Goal: Information Seeking & Learning: Learn about a topic

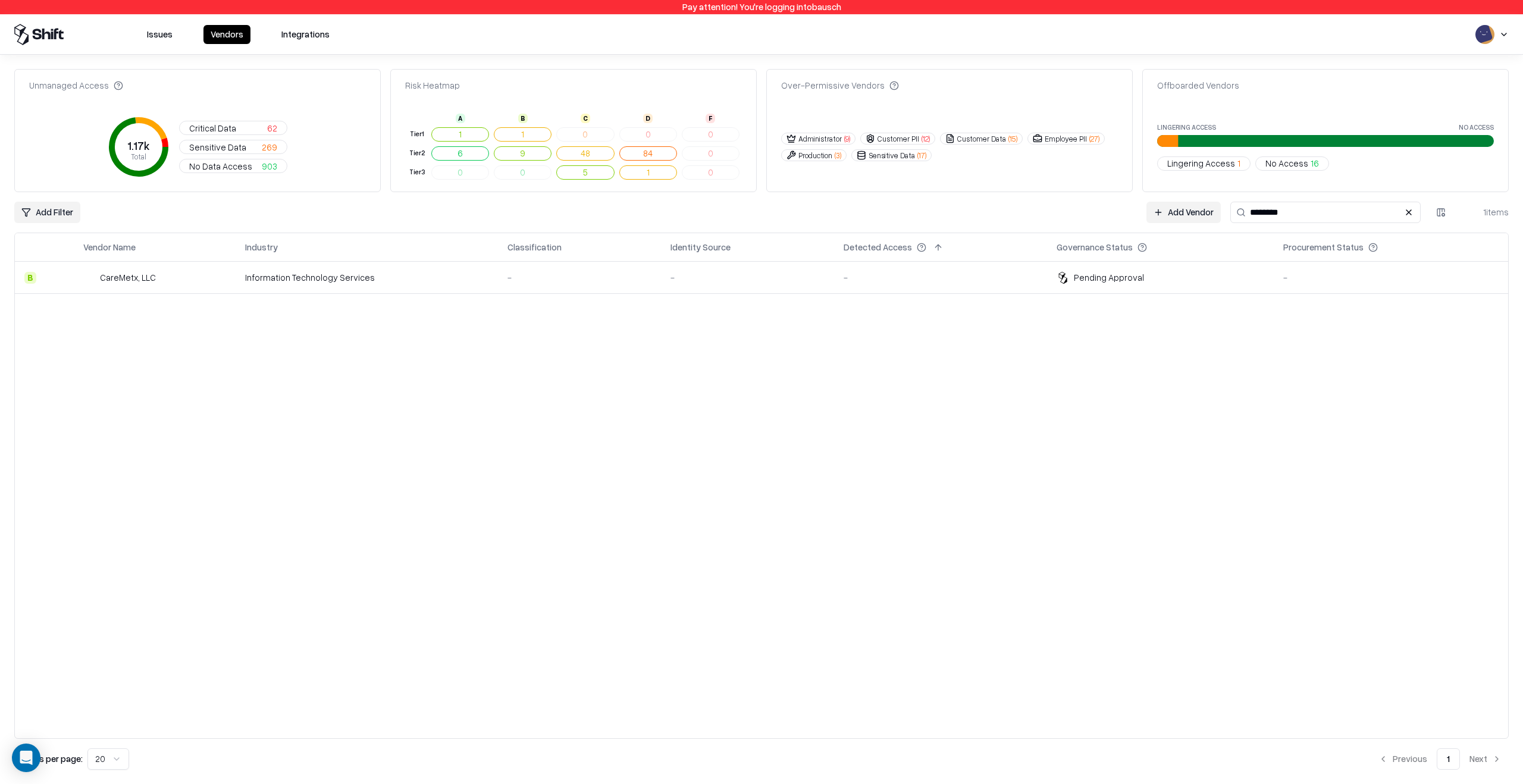
click at [1031, 273] on div "-" at bounding box center [940, 277] width 194 height 12
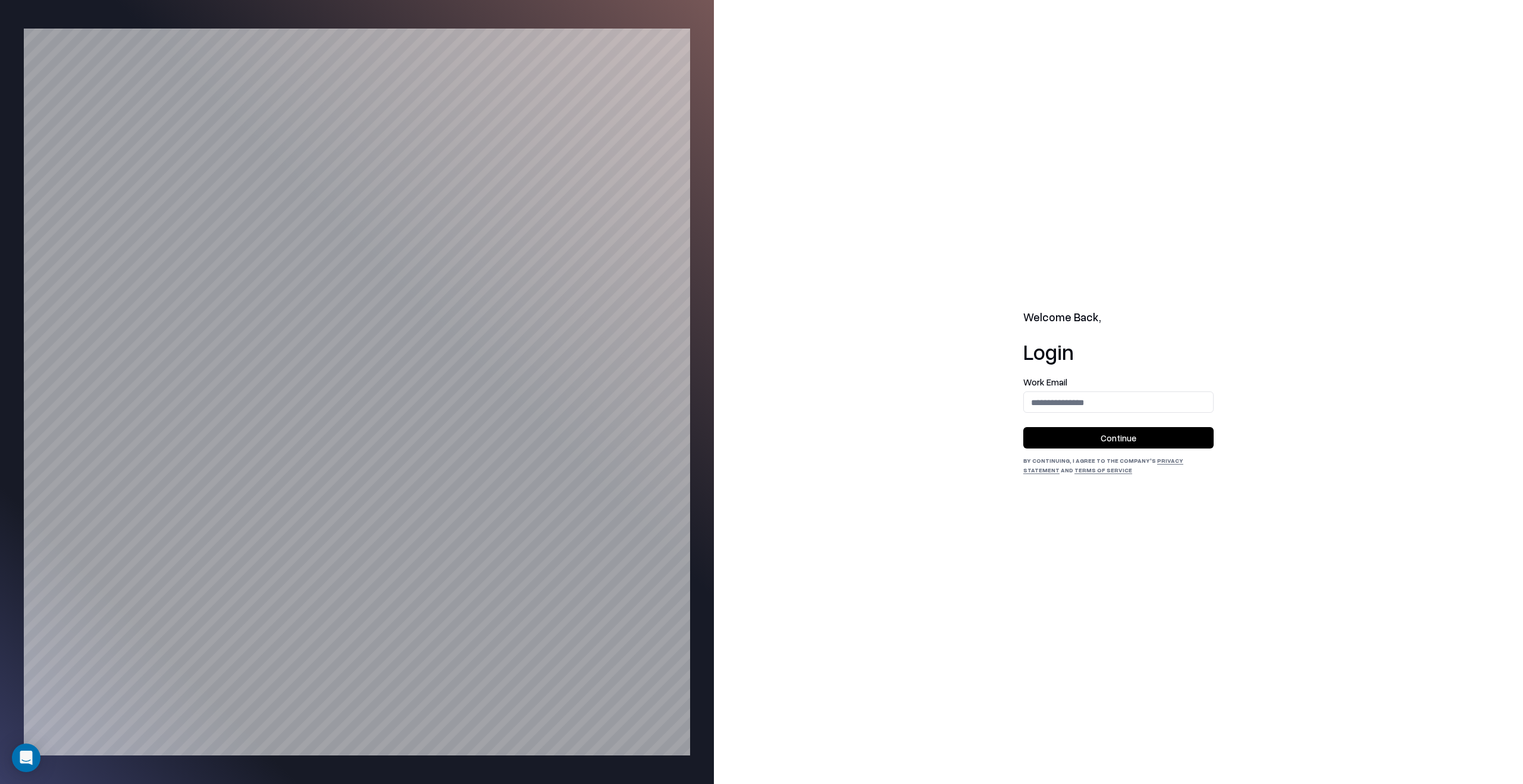
click at [1080, 384] on label "Work Email" at bounding box center [1118, 382] width 190 height 9
click at [1075, 397] on input "email" at bounding box center [1119, 402] width 190 height 22
type input "**********"
click at [1045, 439] on button "Continue" at bounding box center [1118, 438] width 190 height 21
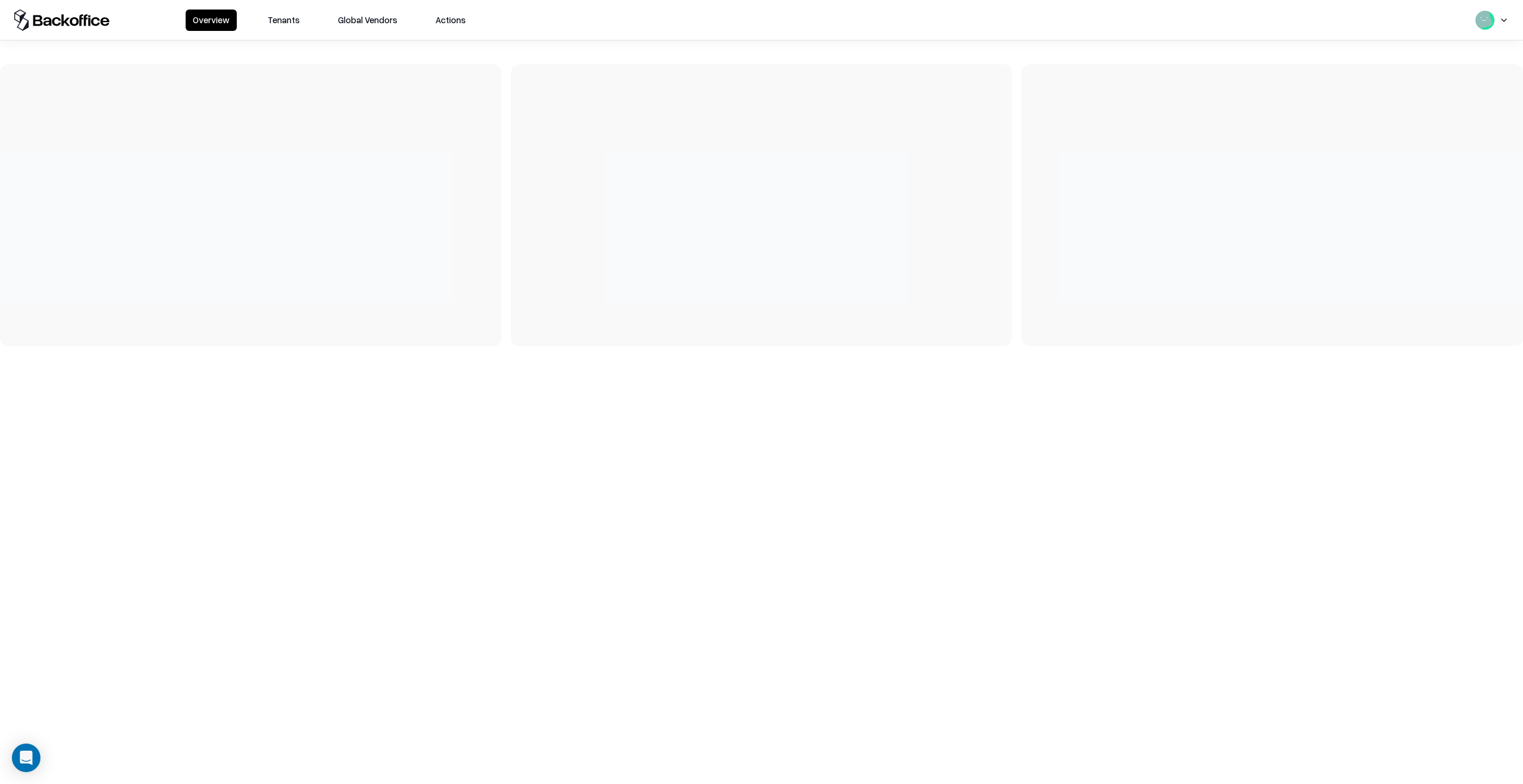
click at [291, 26] on button "Tenants" at bounding box center [284, 20] width 46 height 21
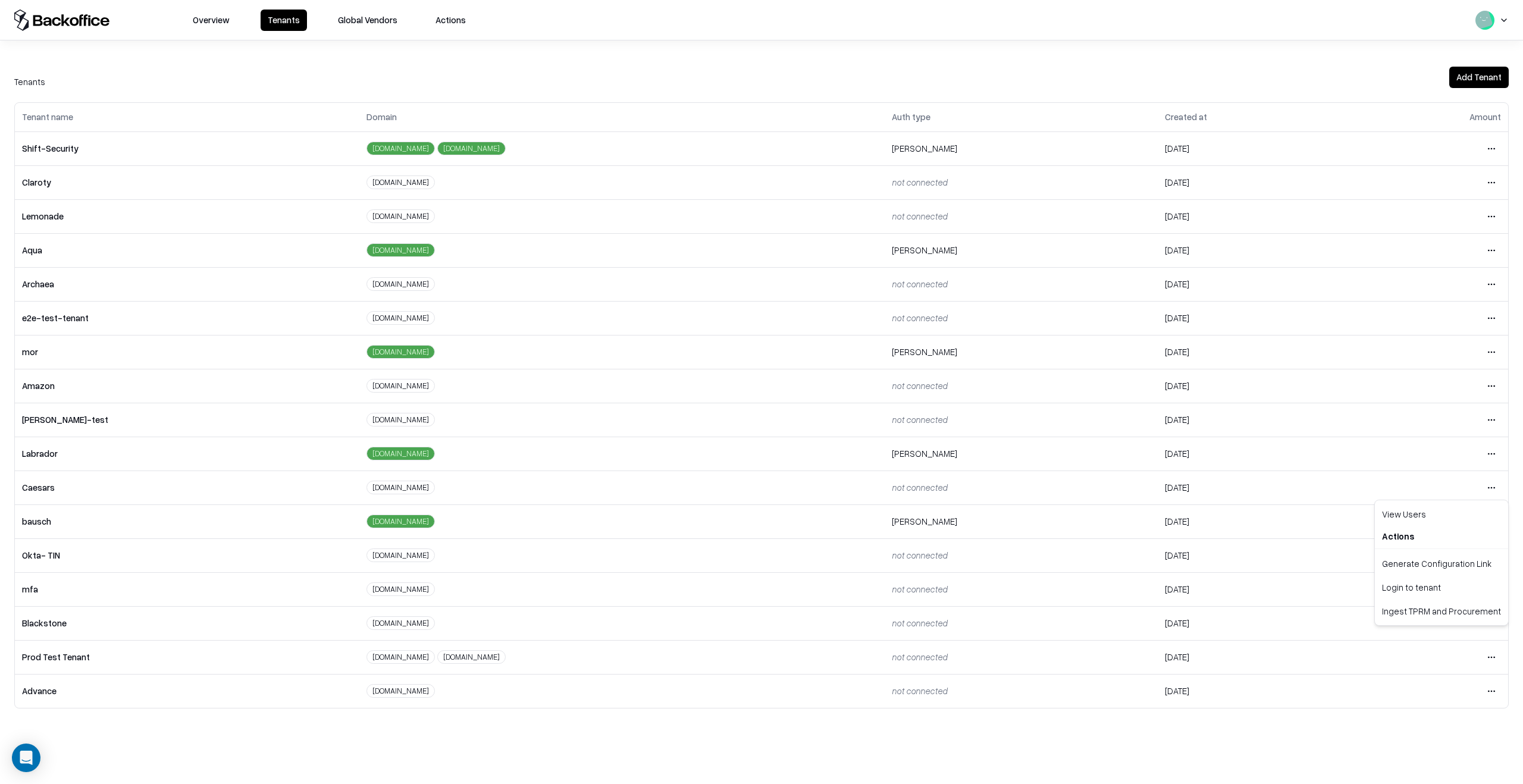
click at [1494, 488] on html "Overview Tenants Global Vendors Actions Tenants Add Tenant Tenant name Domain A…" at bounding box center [761, 392] width 1523 height 784
click at [1416, 580] on div "Login to tenant" at bounding box center [1441, 586] width 128 height 24
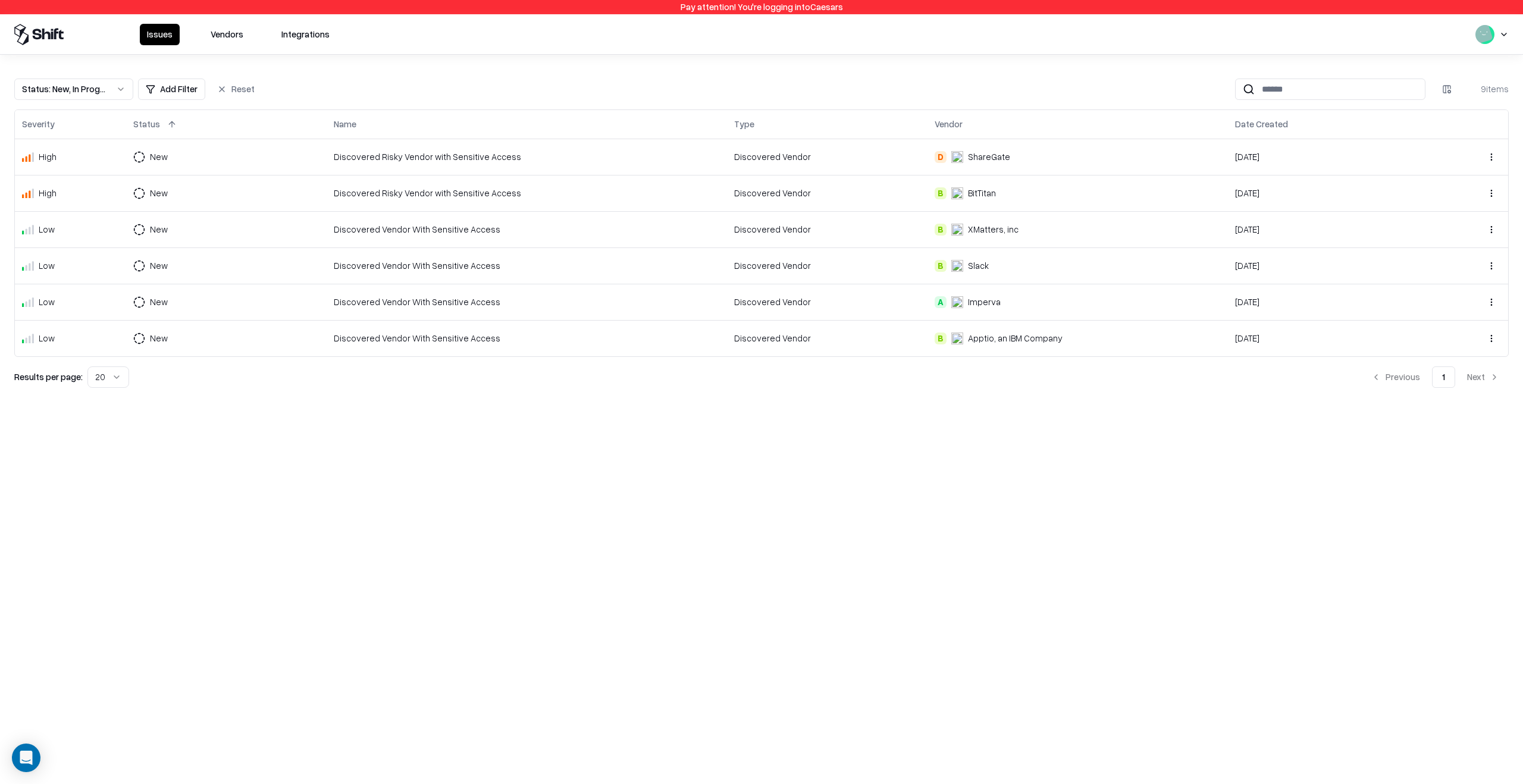
click at [578, 166] on td "Discovered Risky Vendor with Sensitive Access" at bounding box center [527, 156] width 400 height 36
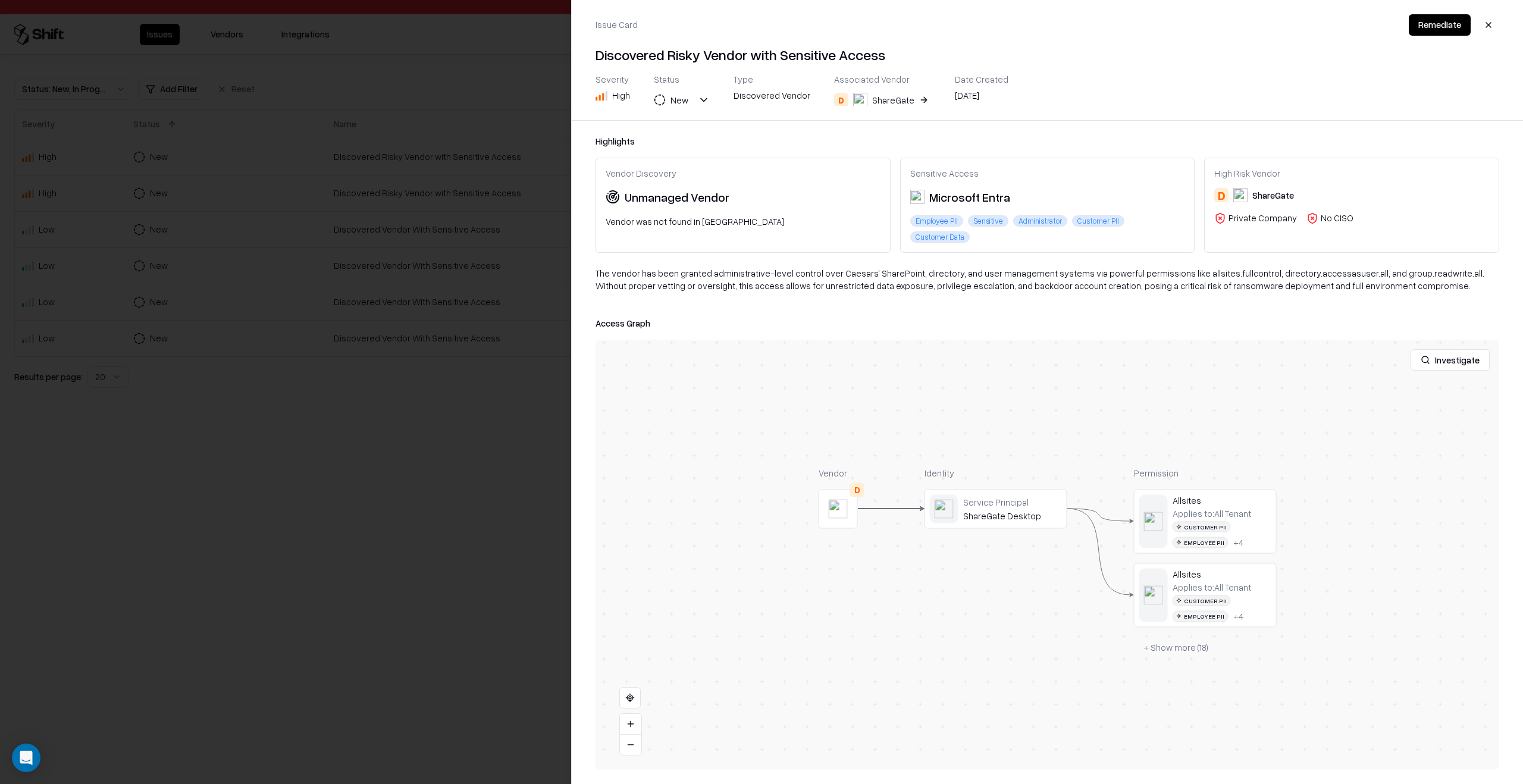
click at [0, 0] on div at bounding box center [0, 0] width 0 height 0
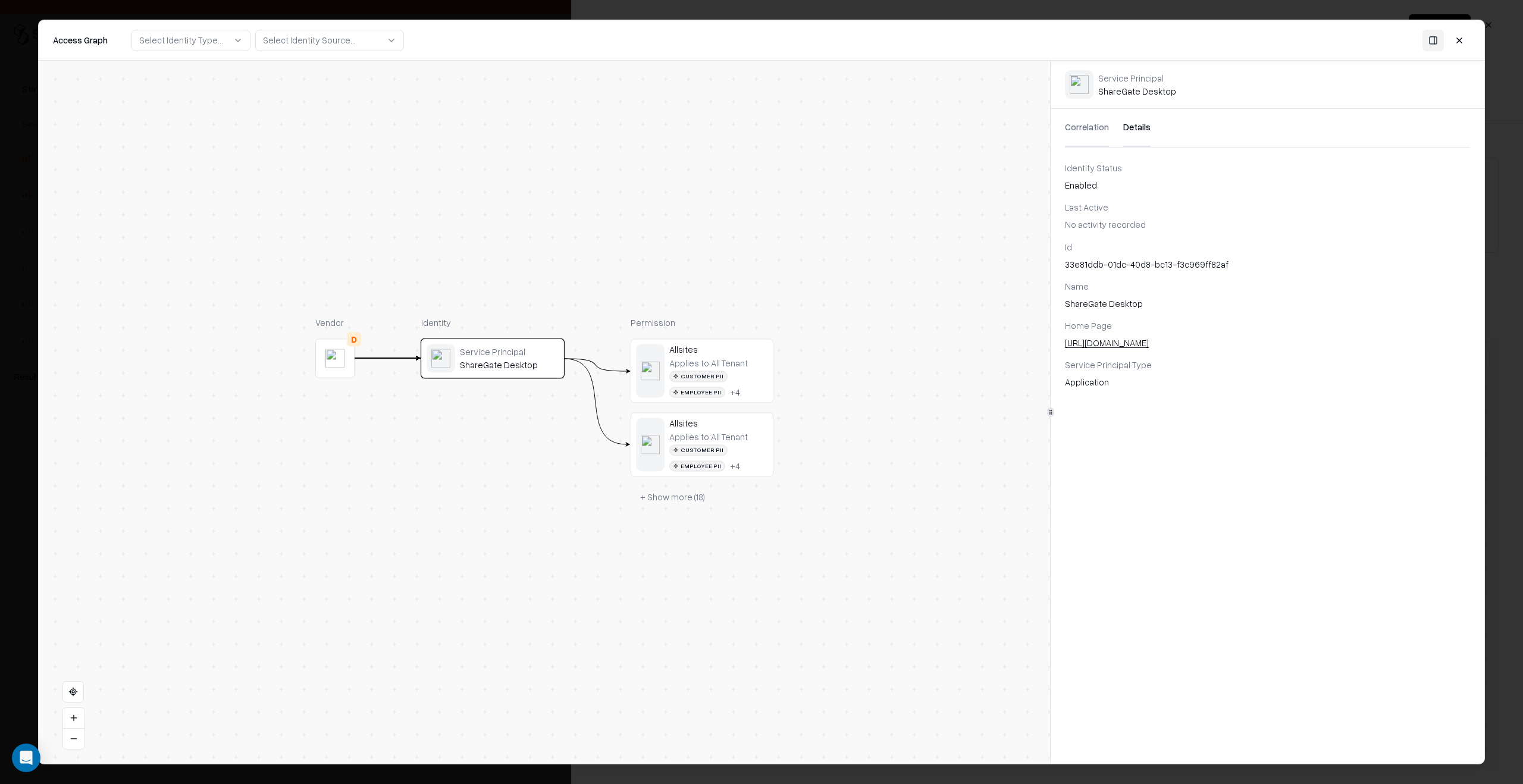
click at [1137, 135] on button "Details" at bounding box center [1137, 128] width 27 height 38
click at [1102, 266] on div "33e81ddb-01dc-40d8-bc13-f3c969ff82af" at bounding box center [1267, 264] width 405 height 12
copy div "33e81ddb-01dc-40d8-bc13-f3c969ff82af"
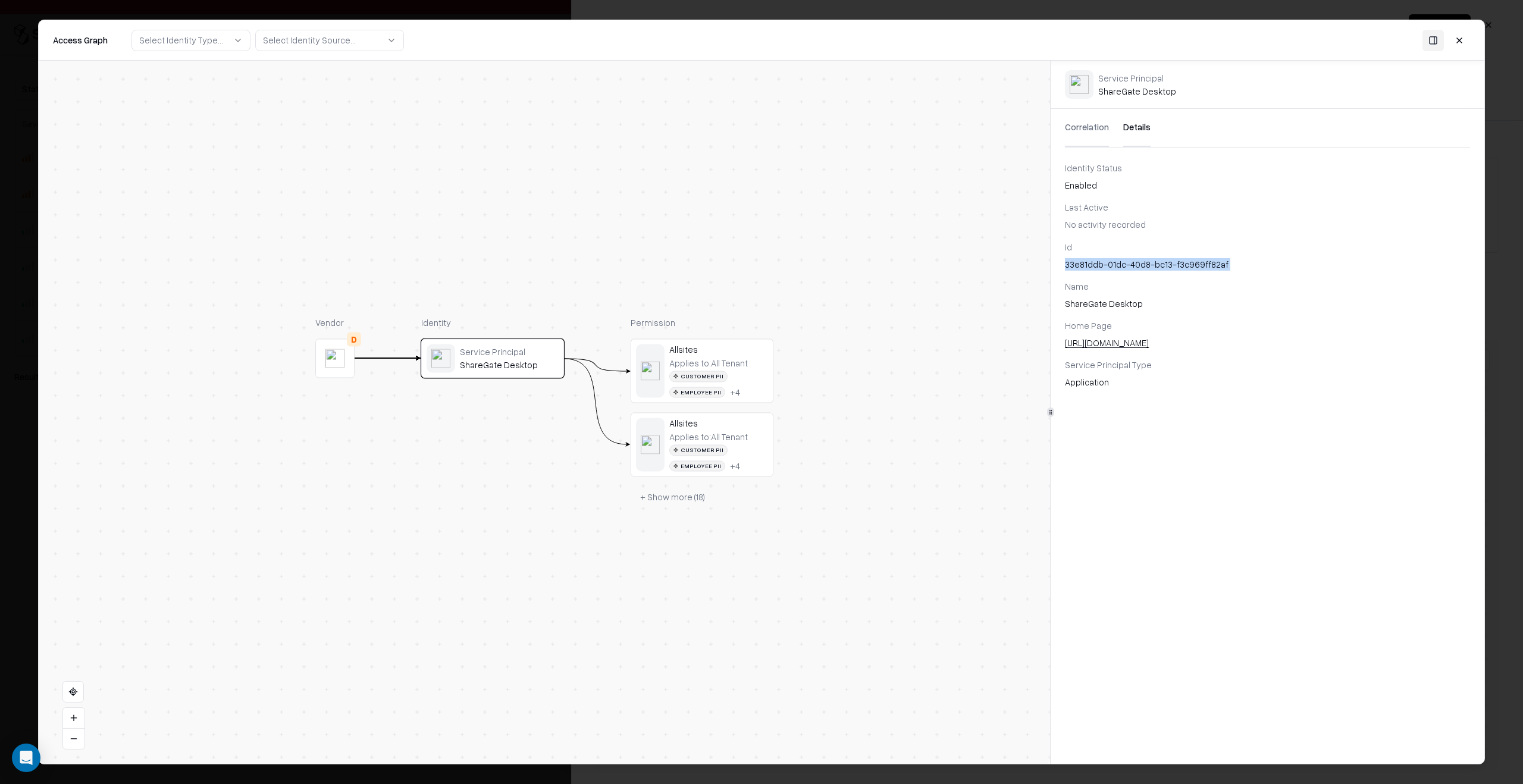
click at [1514, 398] on div at bounding box center [761, 392] width 1523 height 784
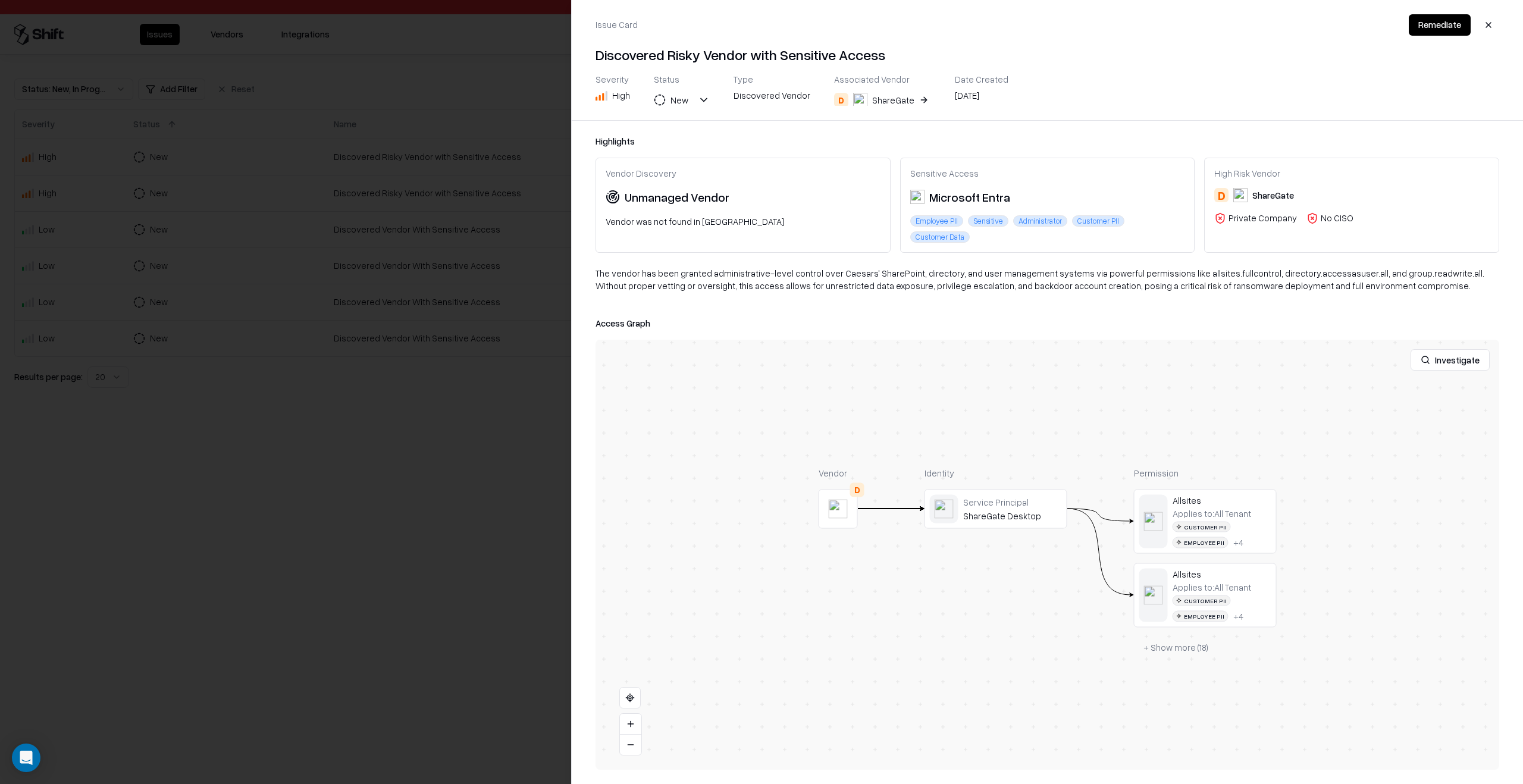
click at [473, 441] on div at bounding box center [761, 392] width 1523 height 784
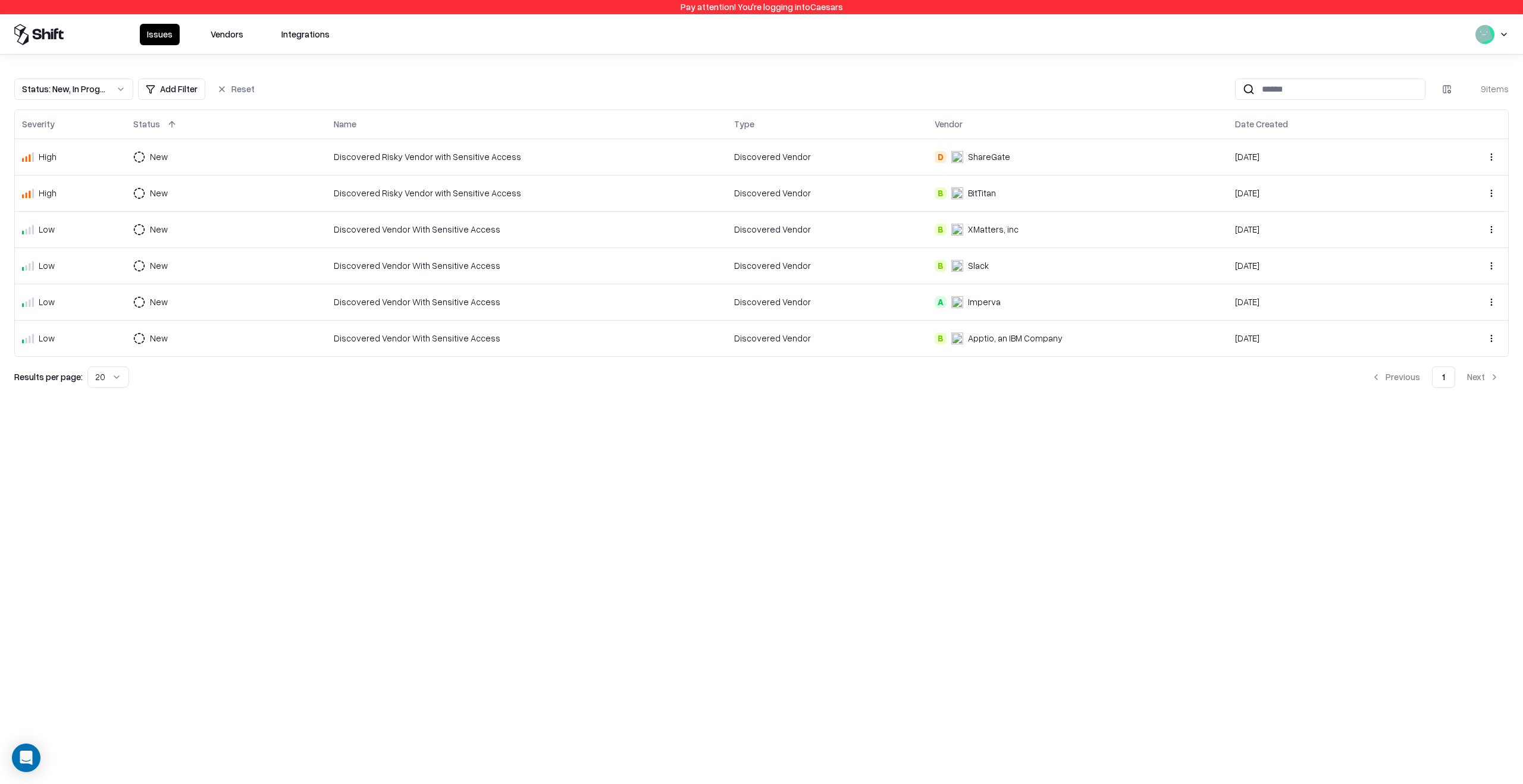
click at [536, 184] on td "Discovered Risky Vendor with Sensitive Access" at bounding box center [527, 192] width 400 height 36
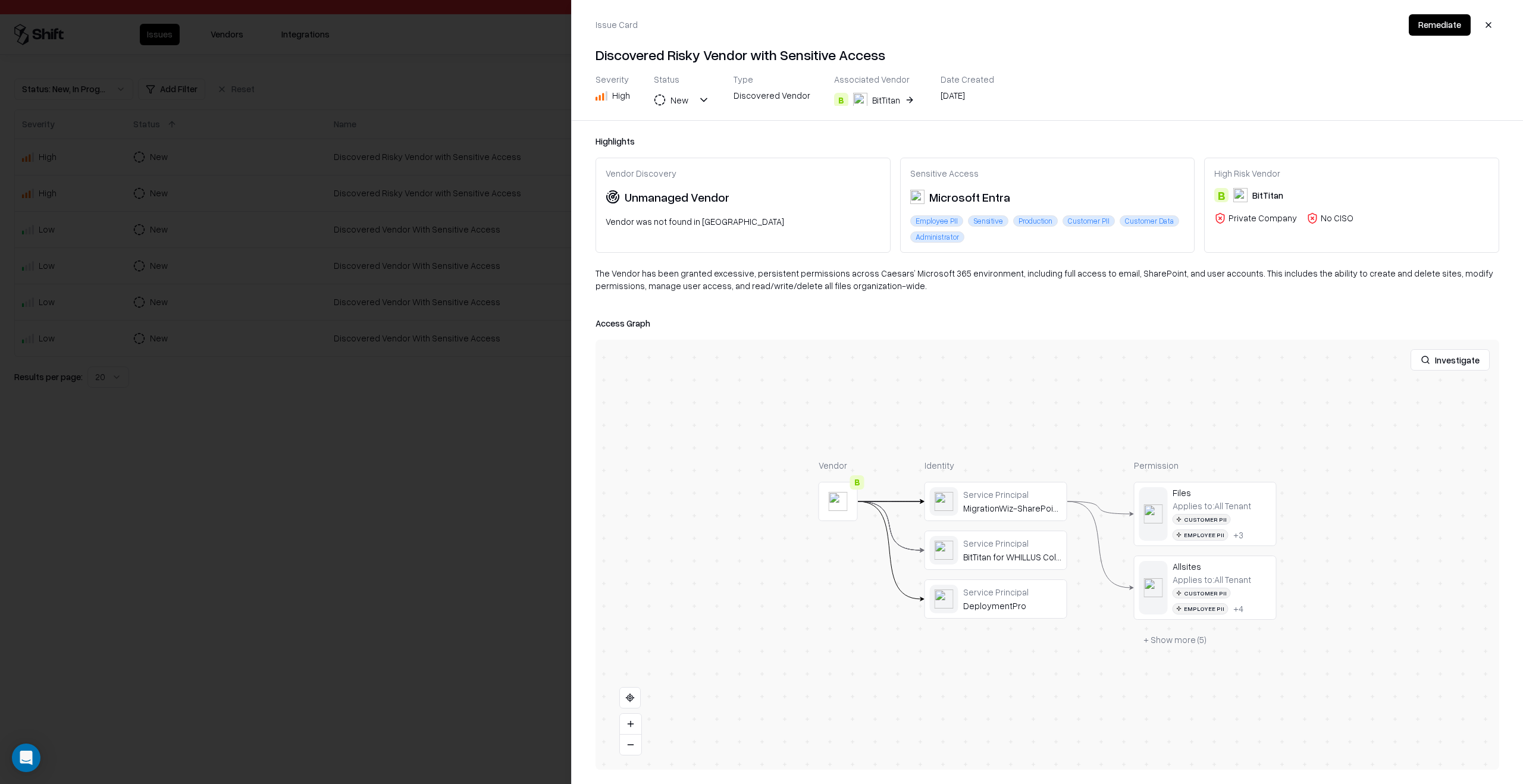
click at [0, 0] on div at bounding box center [0, 0] width 0 height 0
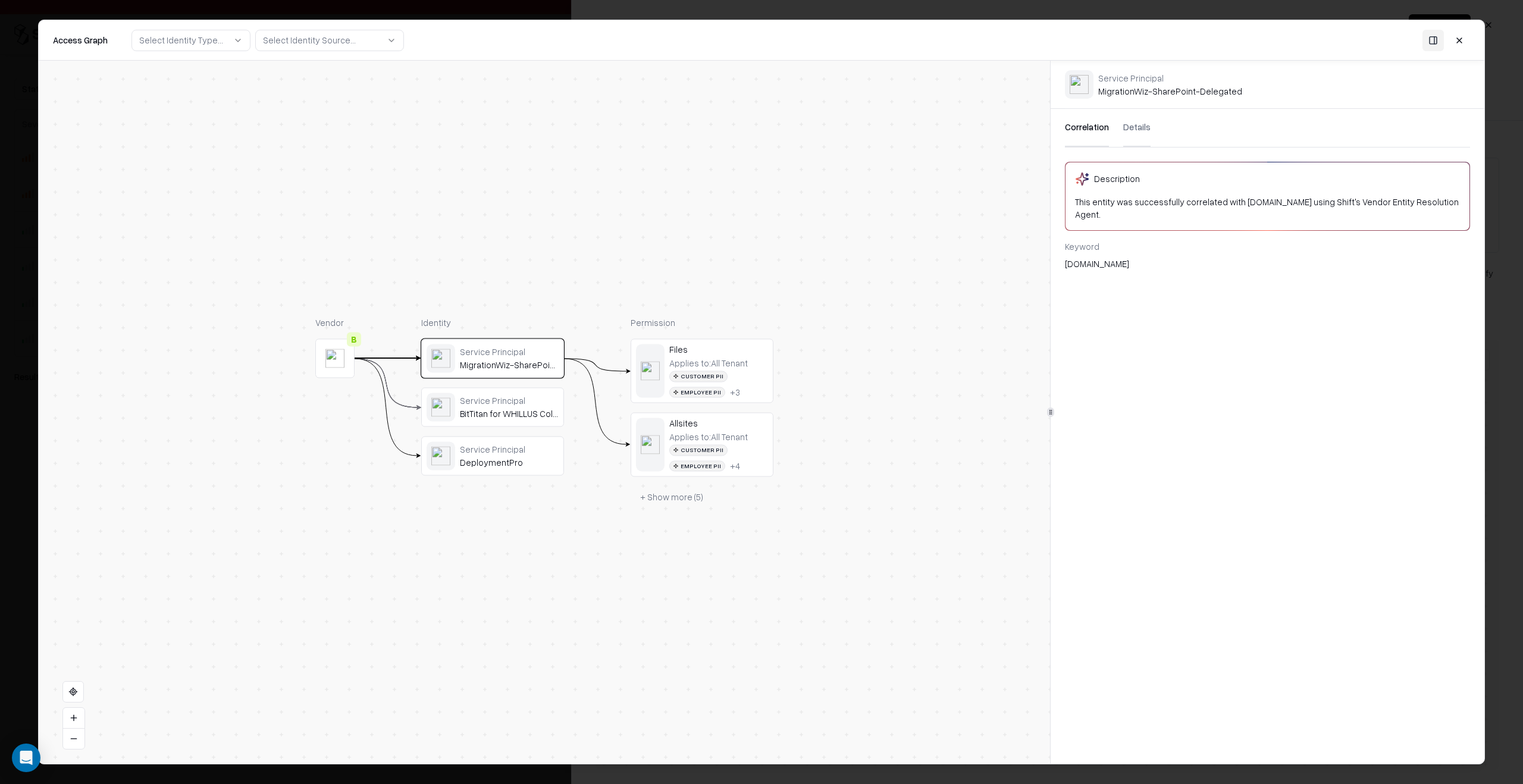
click at [1129, 131] on button "Details" at bounding box center [1137, 128] width 27 height 38
click at [521, 400] on div "Service Principal" at bounding box center [509, 400] width 98 height 11
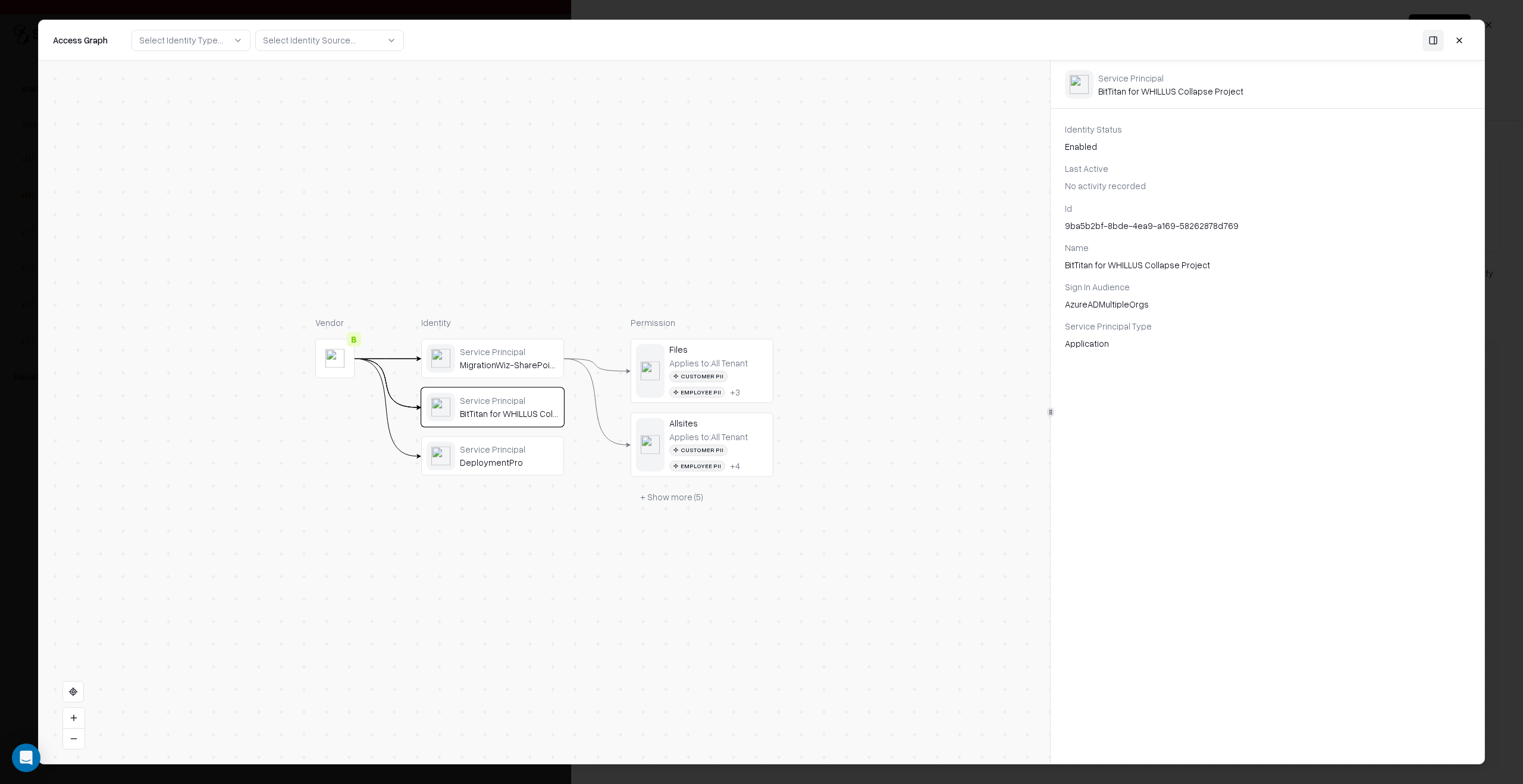
click at [509, 449] on div "Service Principal" at bounding box center [509, 449] width 98 height 11
click at [530, 360] on div "MigrationWiz-SharePoint-Delegated" at bounding box center [509, 365] width 98 height 11
click at [1107, 263] on div "758b33d2-dcea-47b2-a677-e7db296eb6e3" at bounding box center [1267, 264] width 405 height 12
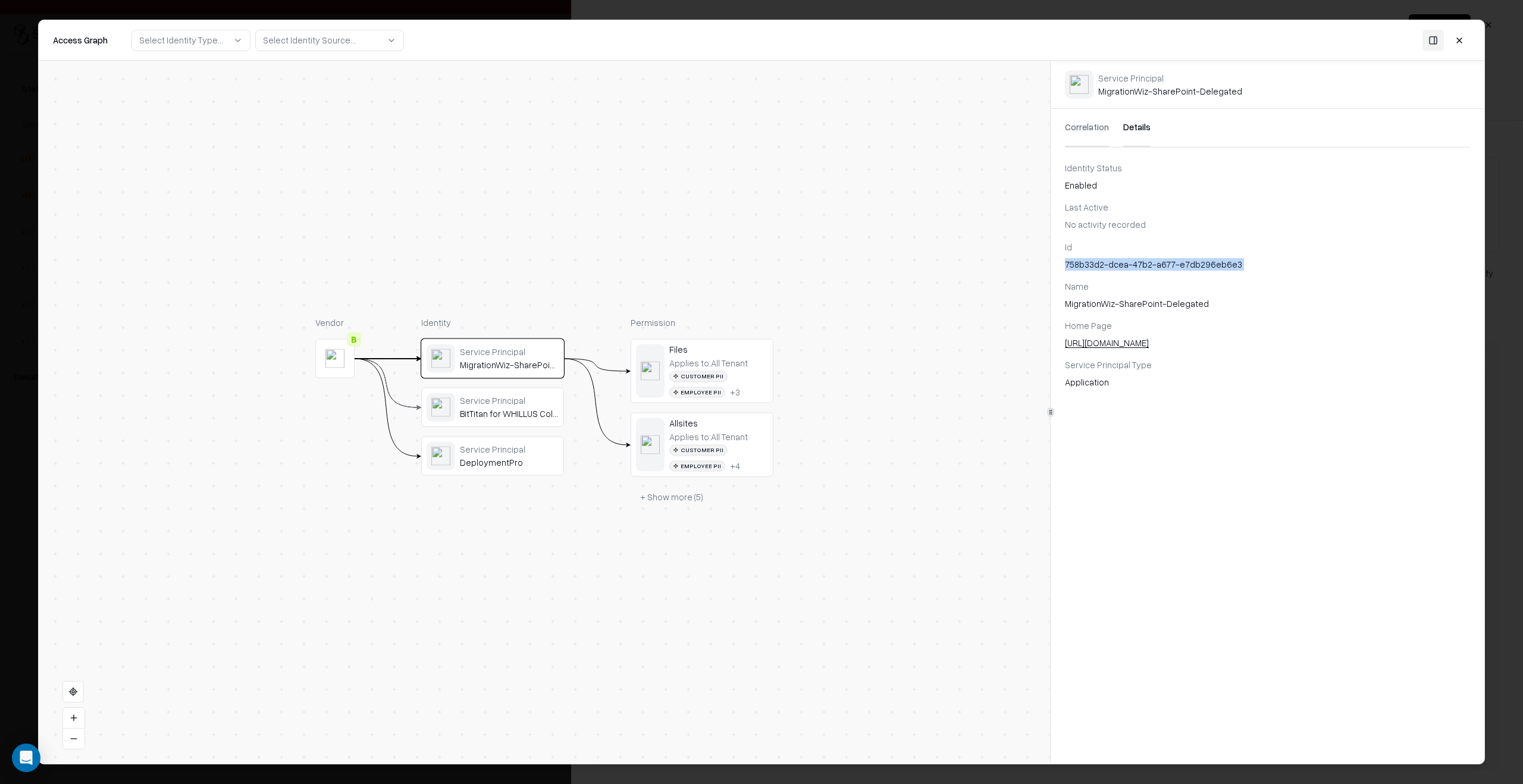
click at [1107, 263] on div "758b33d2-dcea-47b2-a677-e7db296eb6e3" at bounding box center [1267, 264] width 405 height 12
copy div "758b33d2-dcea-47b2-a677-e7db296eb6e3"
click at [525, 409] on div "BitTitan for WHILLUS Collapse Project" at bounding box center [509, 414] width 98 height 11
click at [1094, 218] on div "Id 9ba5b2bf-8bde-4ea9-a169-58262878d769" at bounding box center [1267, 217] width 405 height 30
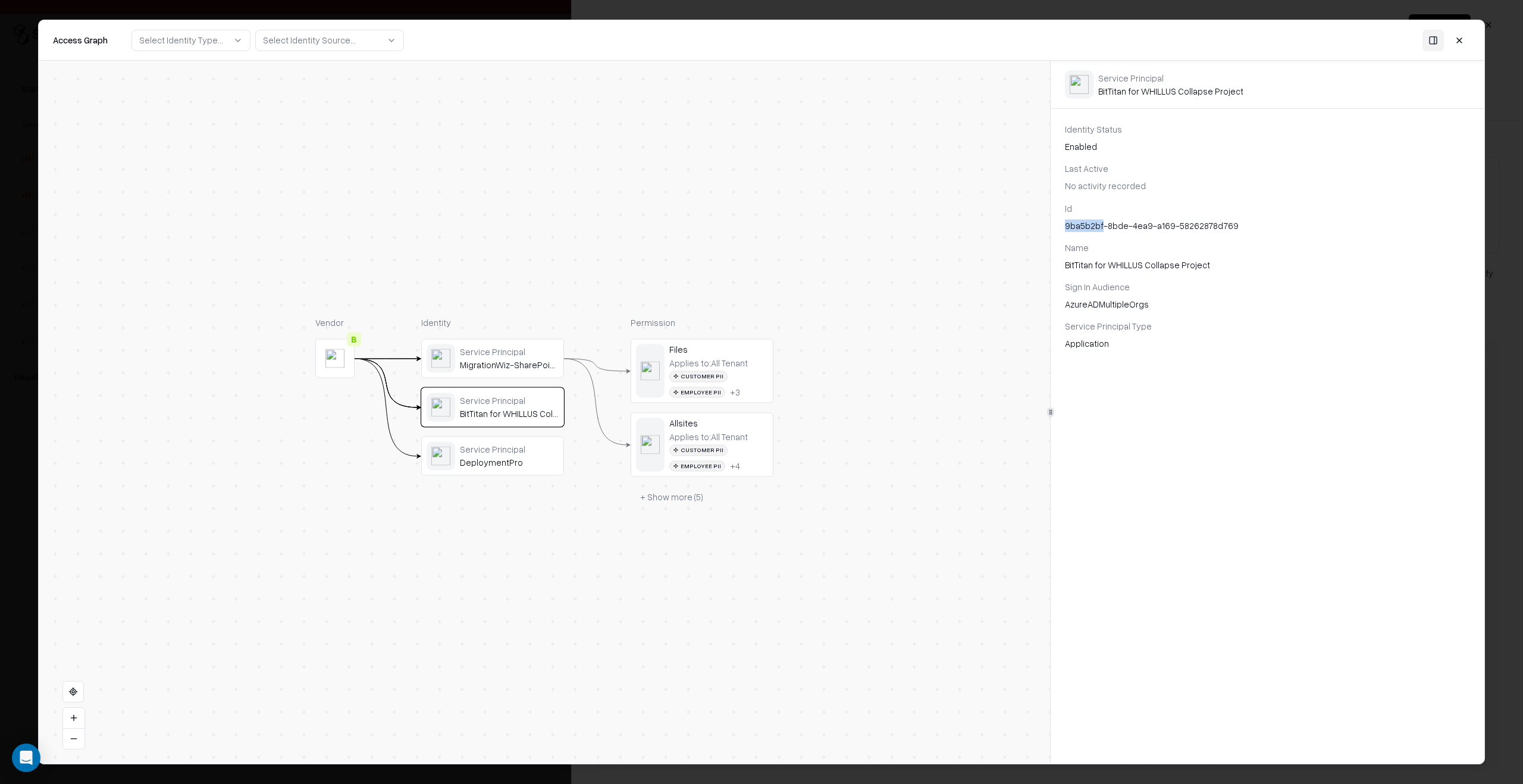
click at [1094, 218] on div "Id 9ba5b2bf-8bde-4ea9-a169-58262878d769" at bounding box center [1267, 217] width 405 height 30
copy div "9ba5b2bf-8bde-4ea9-a169-58262878d769"
click at [517, 447] on div "Service Principal" at bounding box center [509, 448] width 98 height 11
click at [1086, 259] on div "780c4ab5-d664-496c-b4ca-6c36f3d35d60" at bounding box center [1267, 264] width 405 height 12
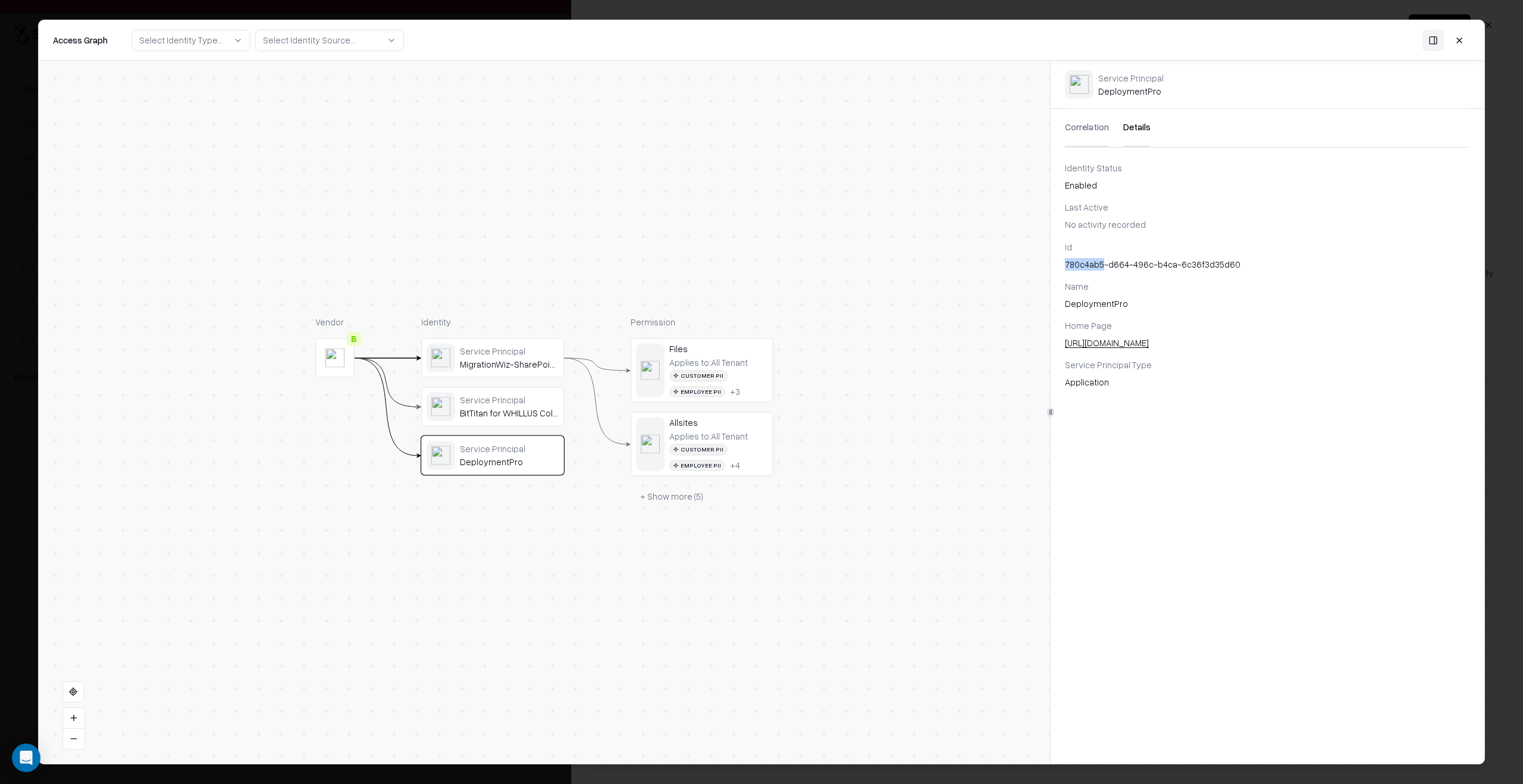
click at [1086, 259] on div "780c4ab5-d664-496c-b4ca-6c36f3d35d60" at bounding box center [1267, 264] width 405 height 12
copy div "780c4ab5-d664-496c-b4ca-6c36f3d35d60"
click at [1463, 43] on button at bounding box center [1459, 40] width 21 height 21
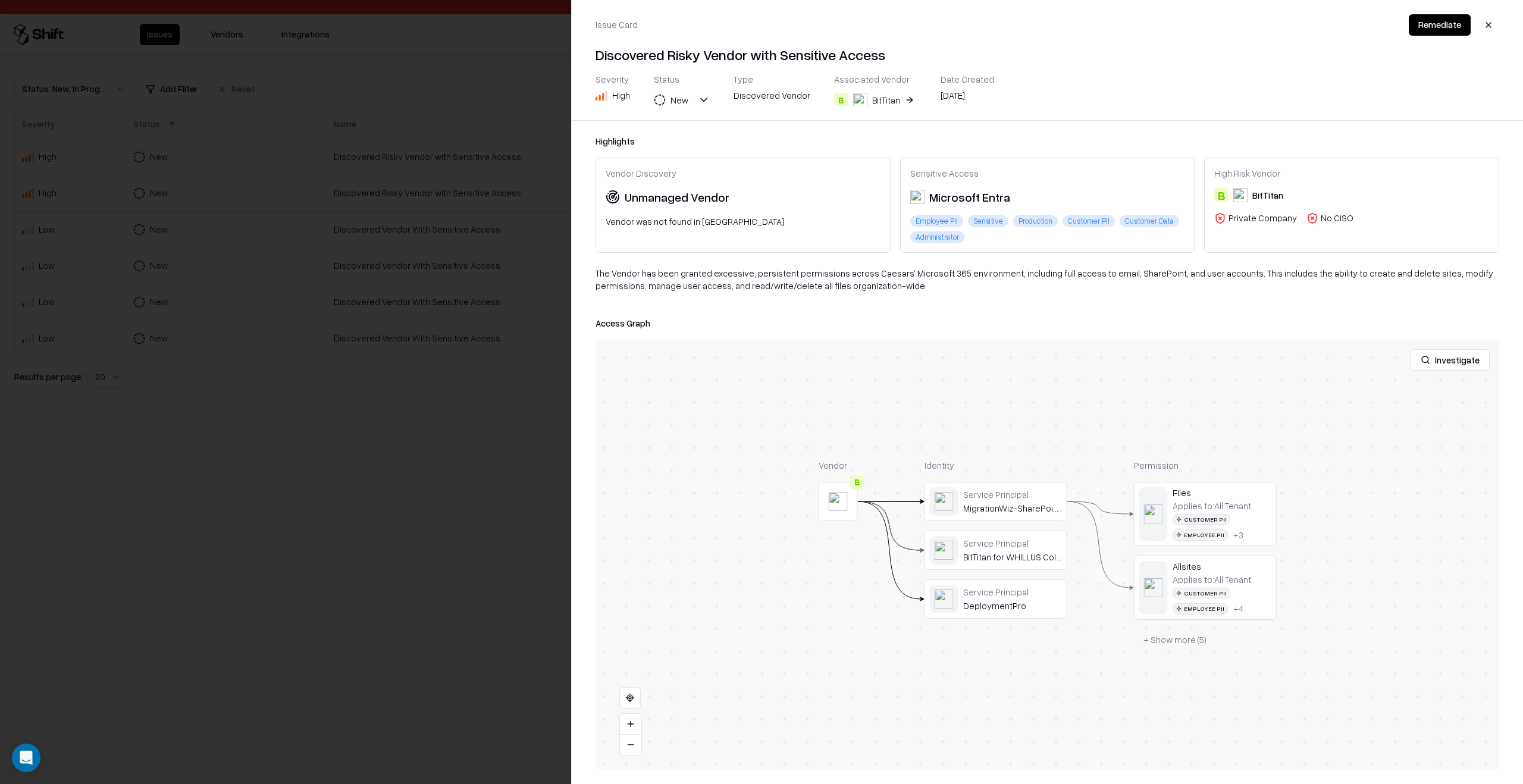
click at [486, 347] on div at bounding box center [761, 392] width 1523 height 784
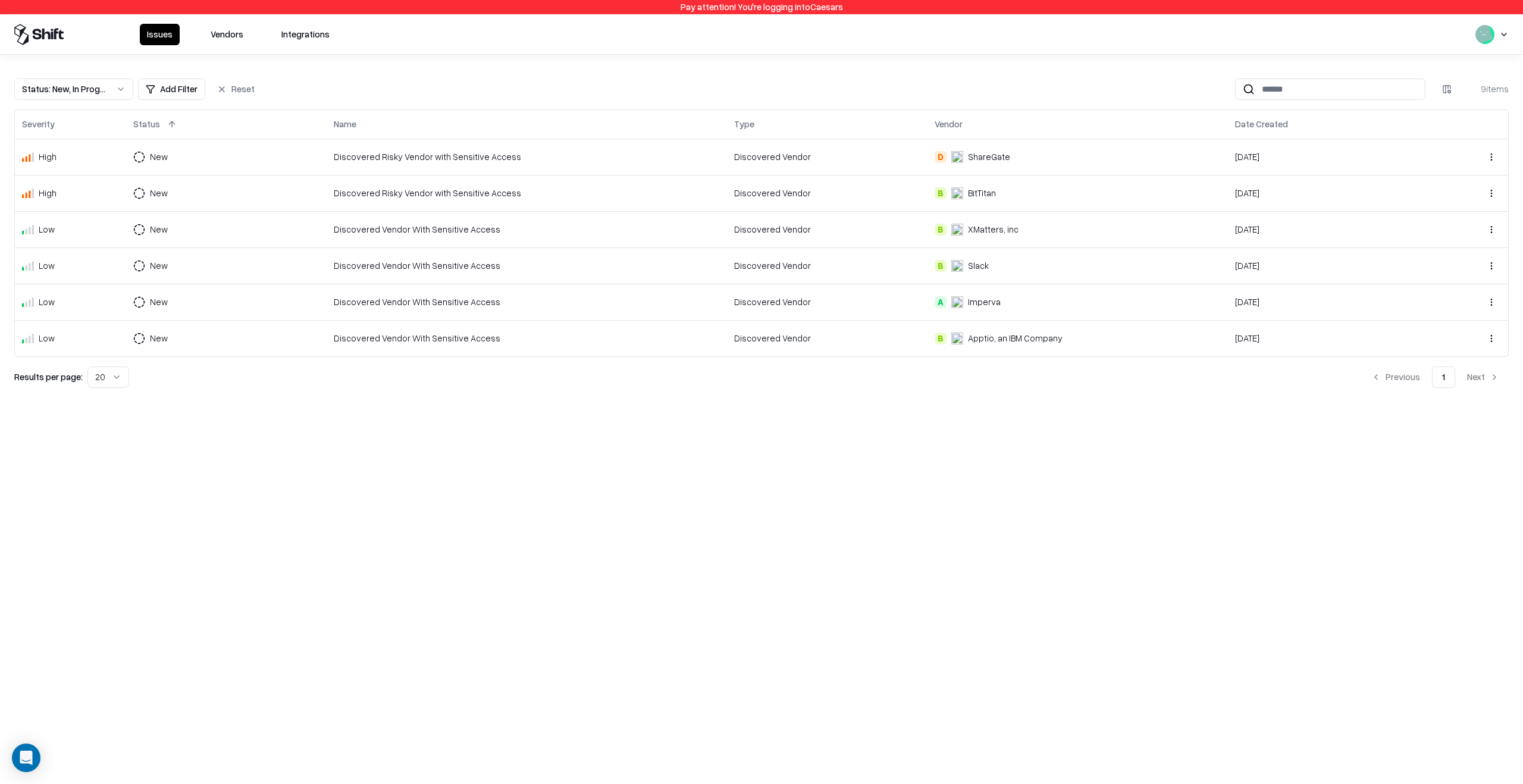
click at [845, 171] on td "Discovered Vendor" at bounding box center [828, 156] width 200 height 36
click at [166, 144] on td "New" at bounding box center [226, 156] width 200 height 36
click at [157, 160] on html "Pay attention! You're logging into Caesars Issues Vendors Integrations Status :…" at bounding box center [761, 392] width 1523 height 784
click at [178, 276] on div "Draft" at bounding box center [198, 272] width 128 height 24
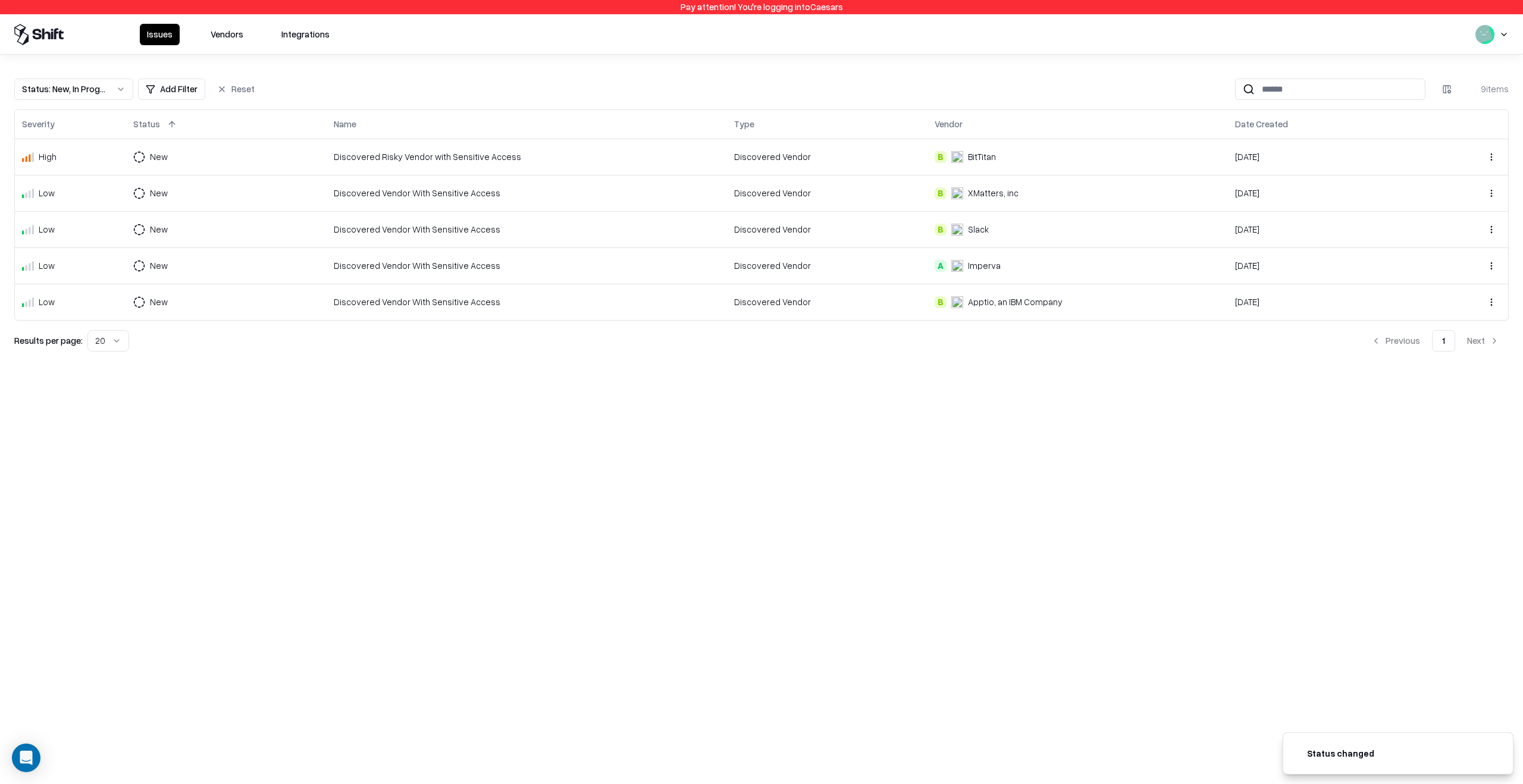
click at [210, 280] on td "New" at bounding box center [226, 265] width 200 height 36
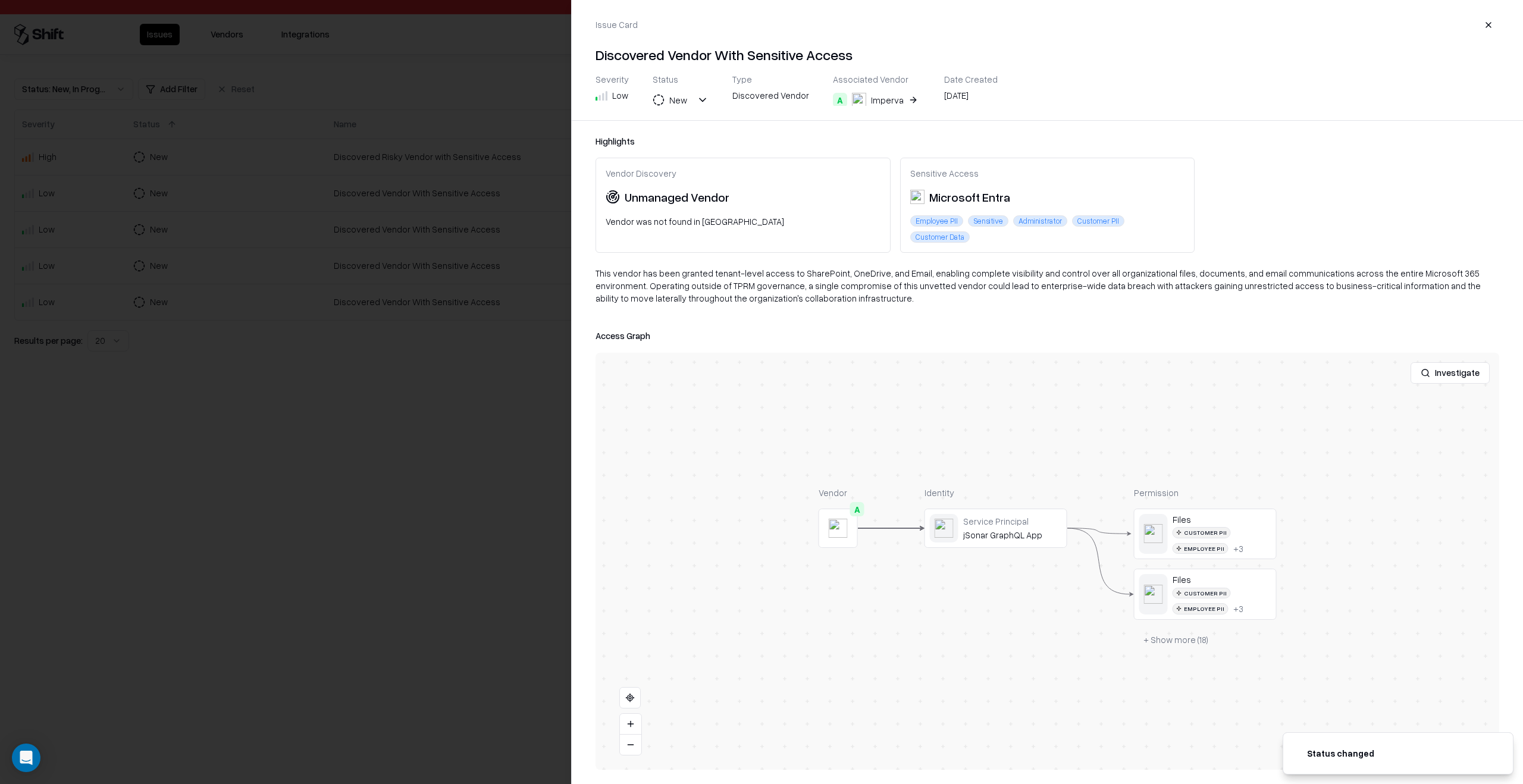
click at [0, 0] on div at bounding box center [0, 0] width 0 height 0
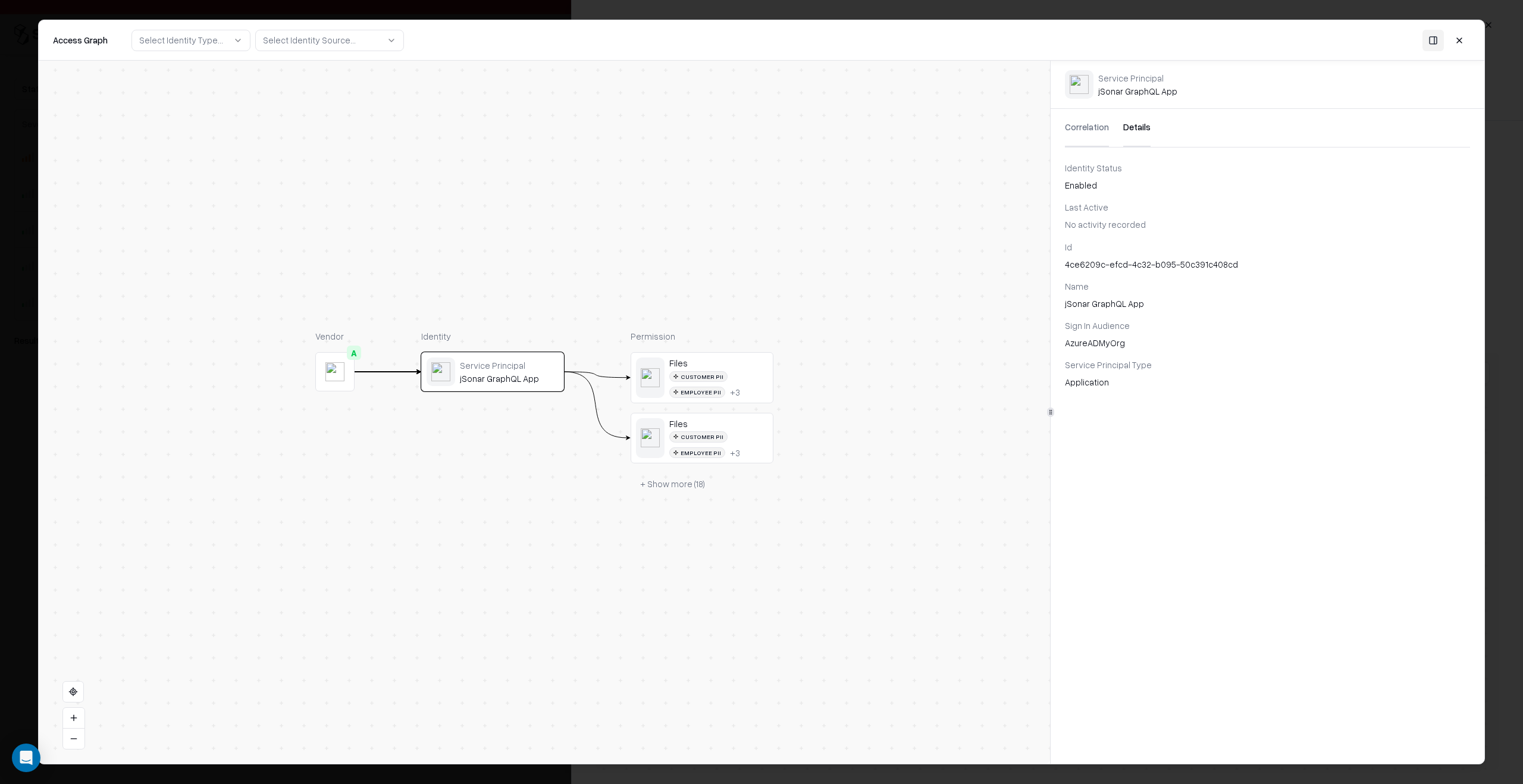
click at [1123, 128] on button "Details" at bounding box center [1137, 128] width 27 height 38
click at [1104, 269] on div "4ce6209c-efcd-4c32-b095-50c391c408cd" at bounding box center [1267, 264] width 405 height 12
copy div "4ce6209c-efcd-4c32-b095-50c391c408cd"
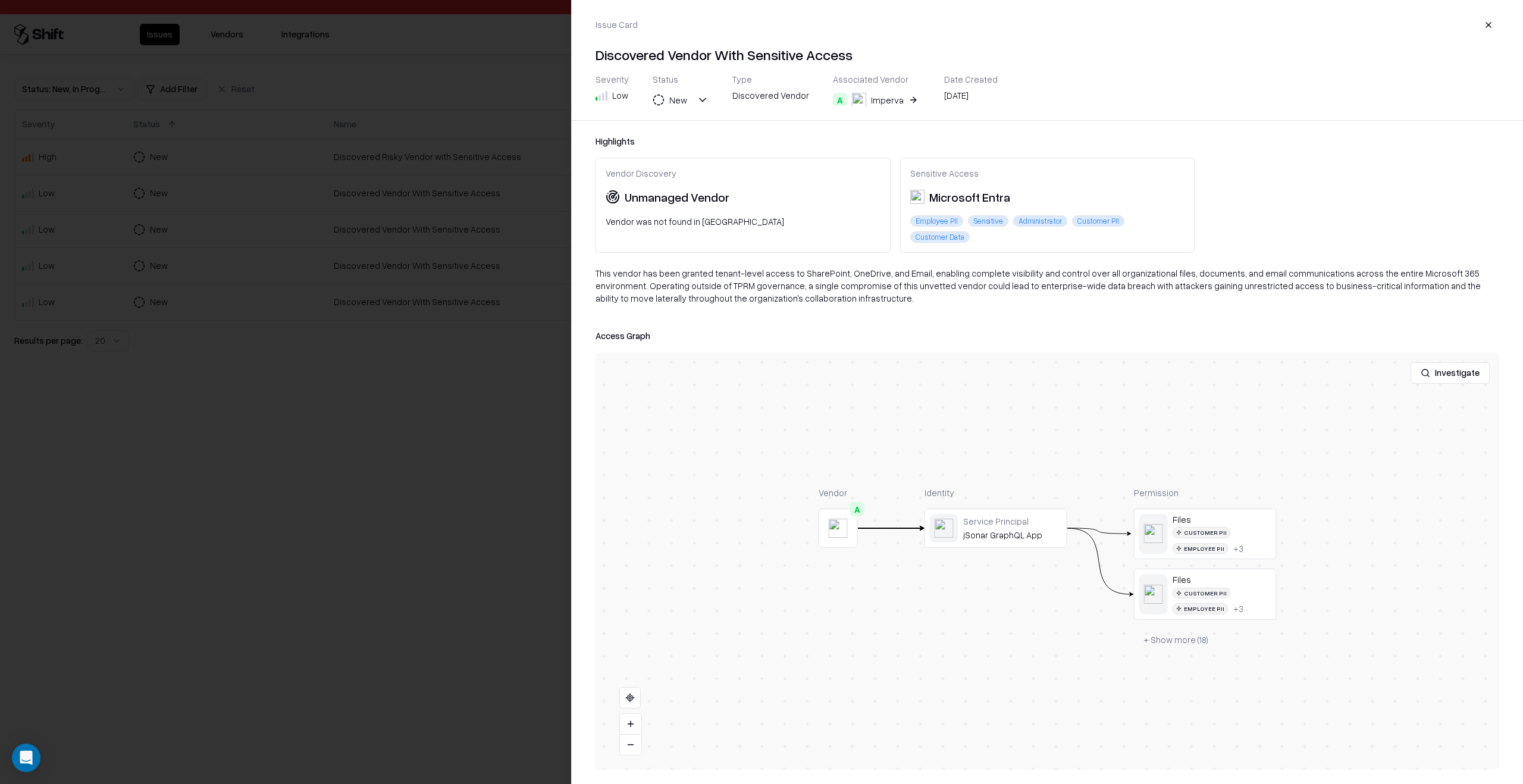
click at [360, 630] on div at bounding box center [761, 392] width 1523 height 784
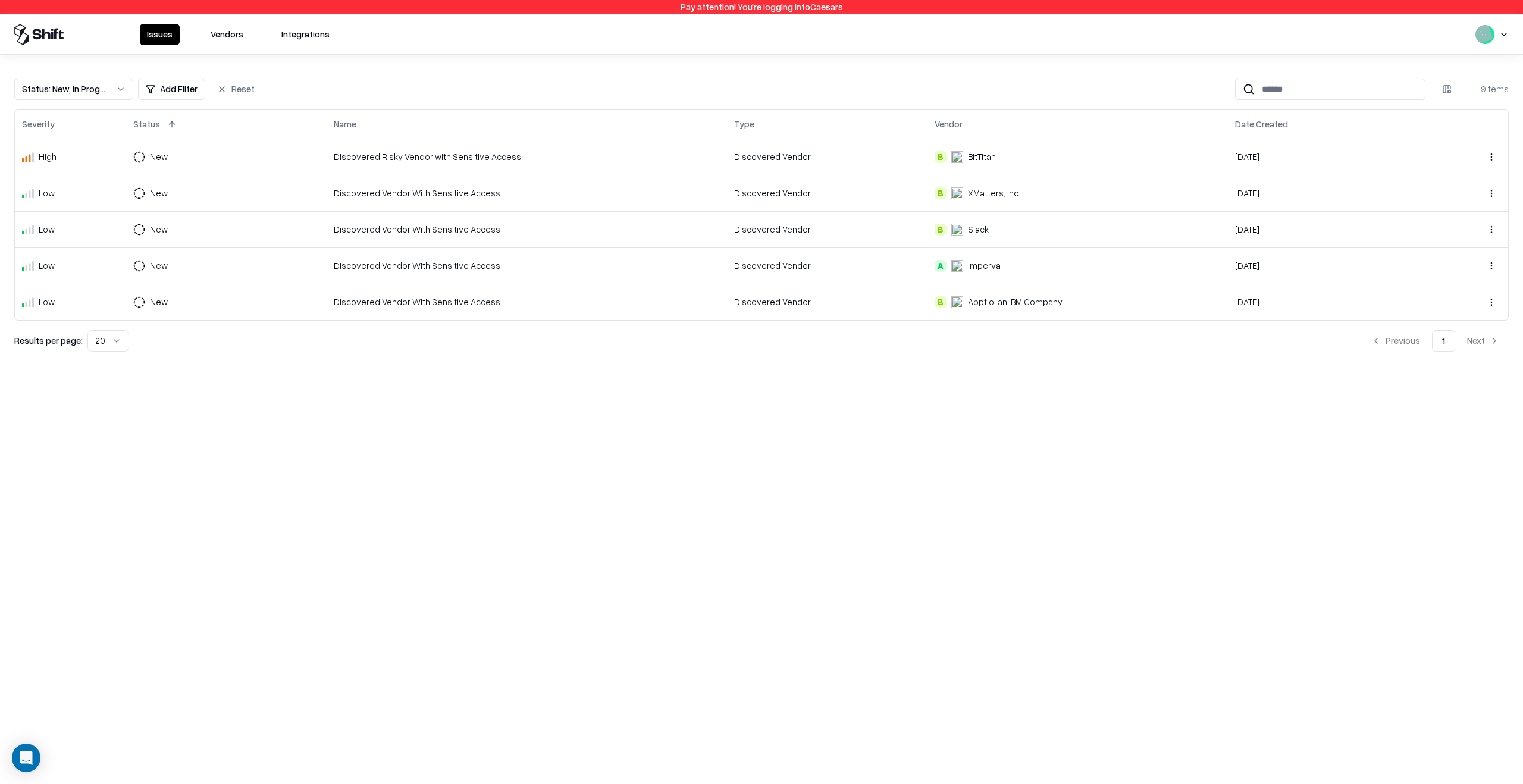
click at [1496, 32] on html "Pay attention! You're logging into Caesars Issues Vendors Integrations Status :…" at bounding box center [761, 392] width 1523 height 784
click at [1454, 81] on div at bounding box center [1477, 81] width 202 height 1
click at [1447, 91] on div "Log out" at bounding box center [1477, 95] width 198 height 24
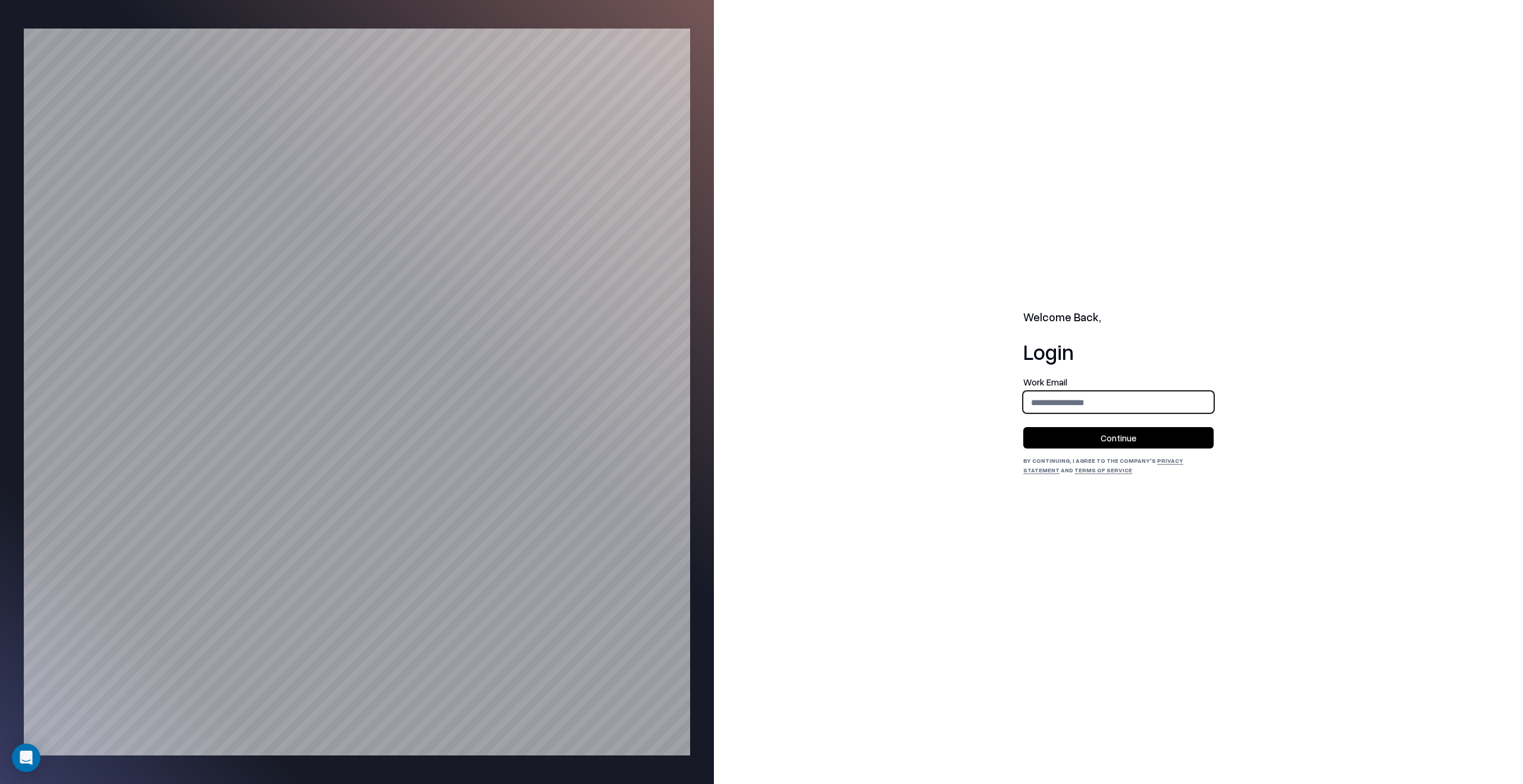
click at [1104, 400] on input "email" at bounding box center [1119, 402] width 190 height 22
type input "**********"
click at [1046, 439] on button "Continue" at bounding box center [1118, 438] width 190 height 21
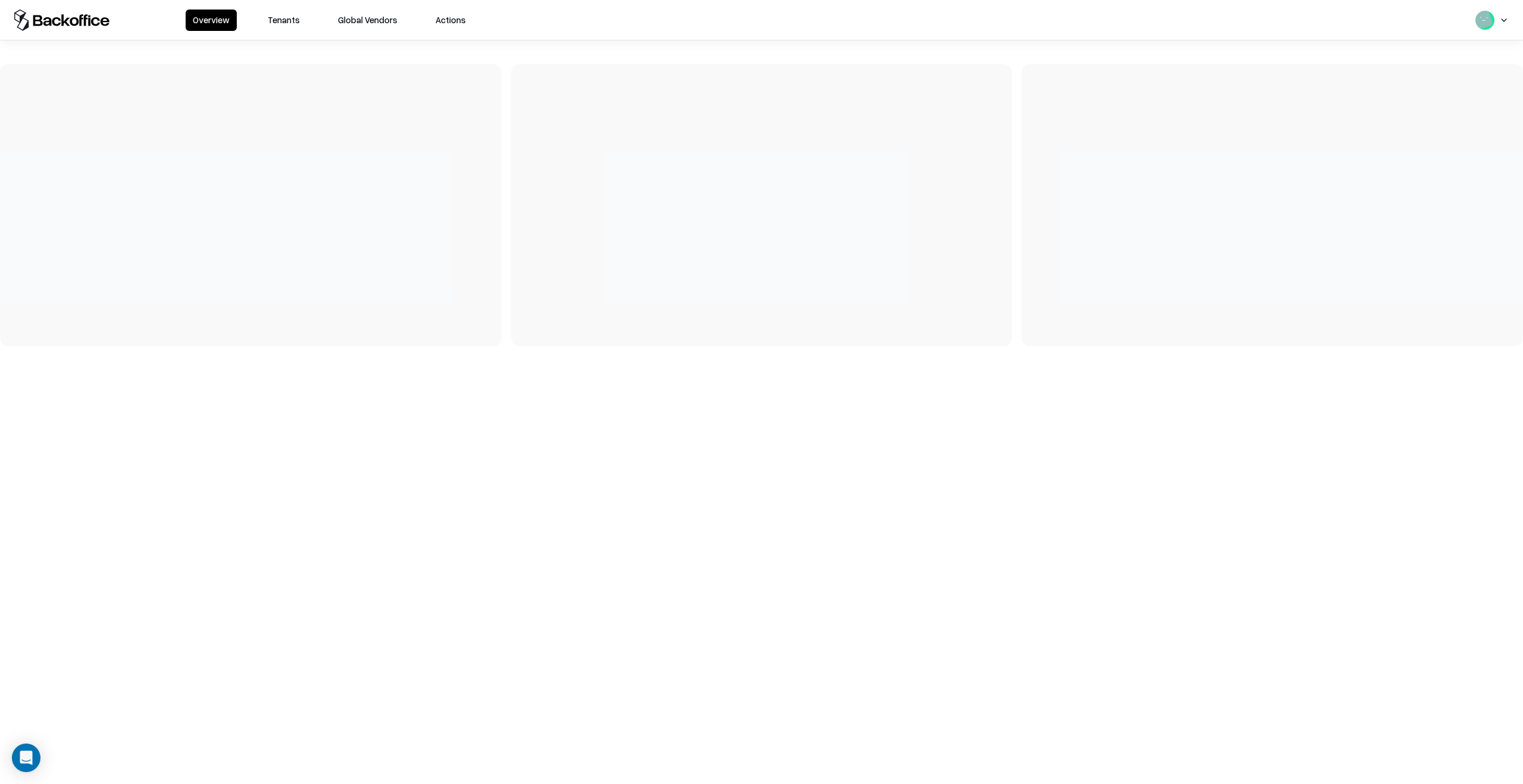
click at [286, 23] on button "Tenants" at bounding box center [284, 20] width 46 height 21
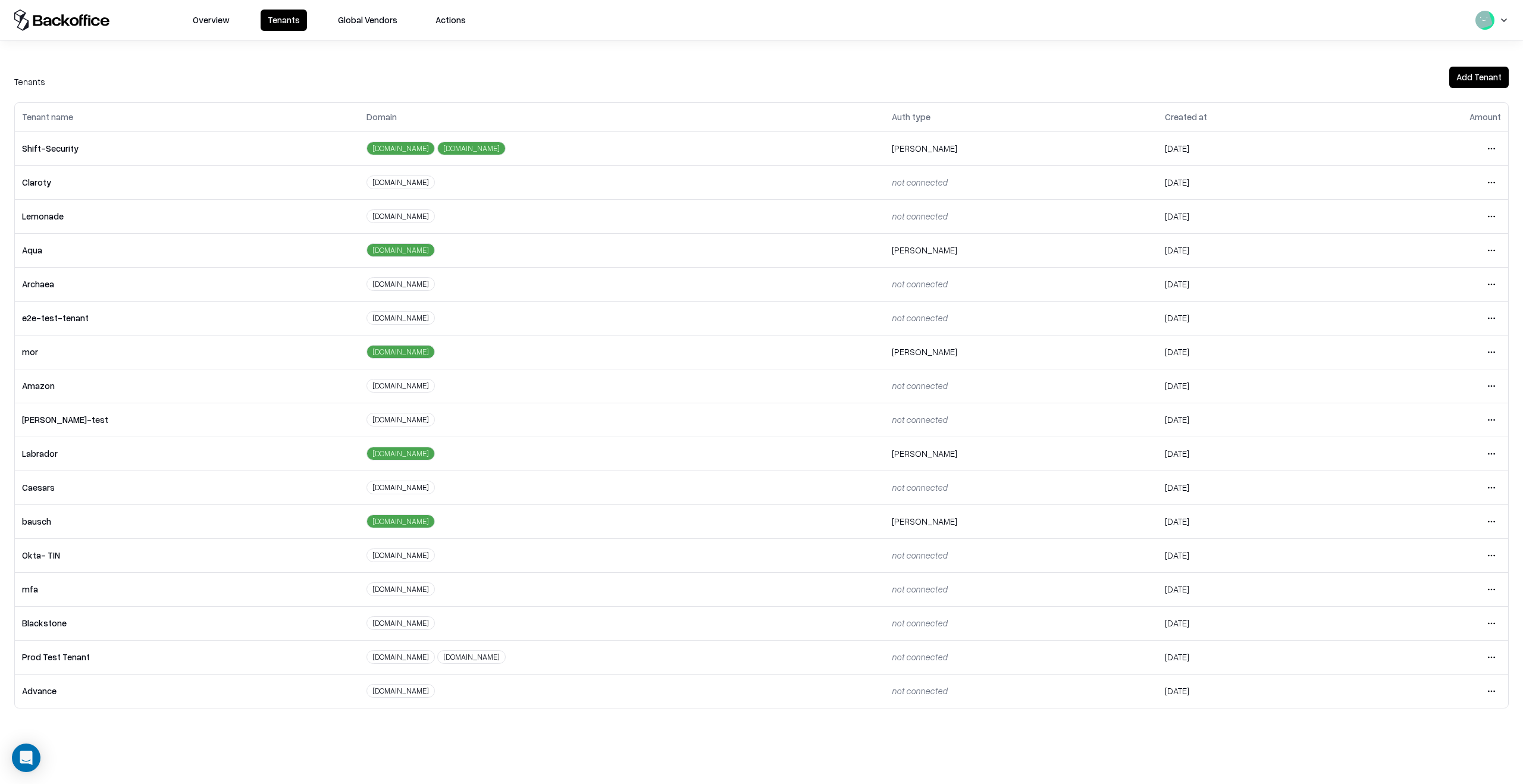
click at [1500, 527] on html "Overview Tenants Global Vendors Actions Tenants Add Tenant Tenant name Domain A…" at bounding box center [761, 392] width 1523 height 784
click at [1407, 622] on div "Login to tenant" at bounding box center [1441, 621] width 128 height 24
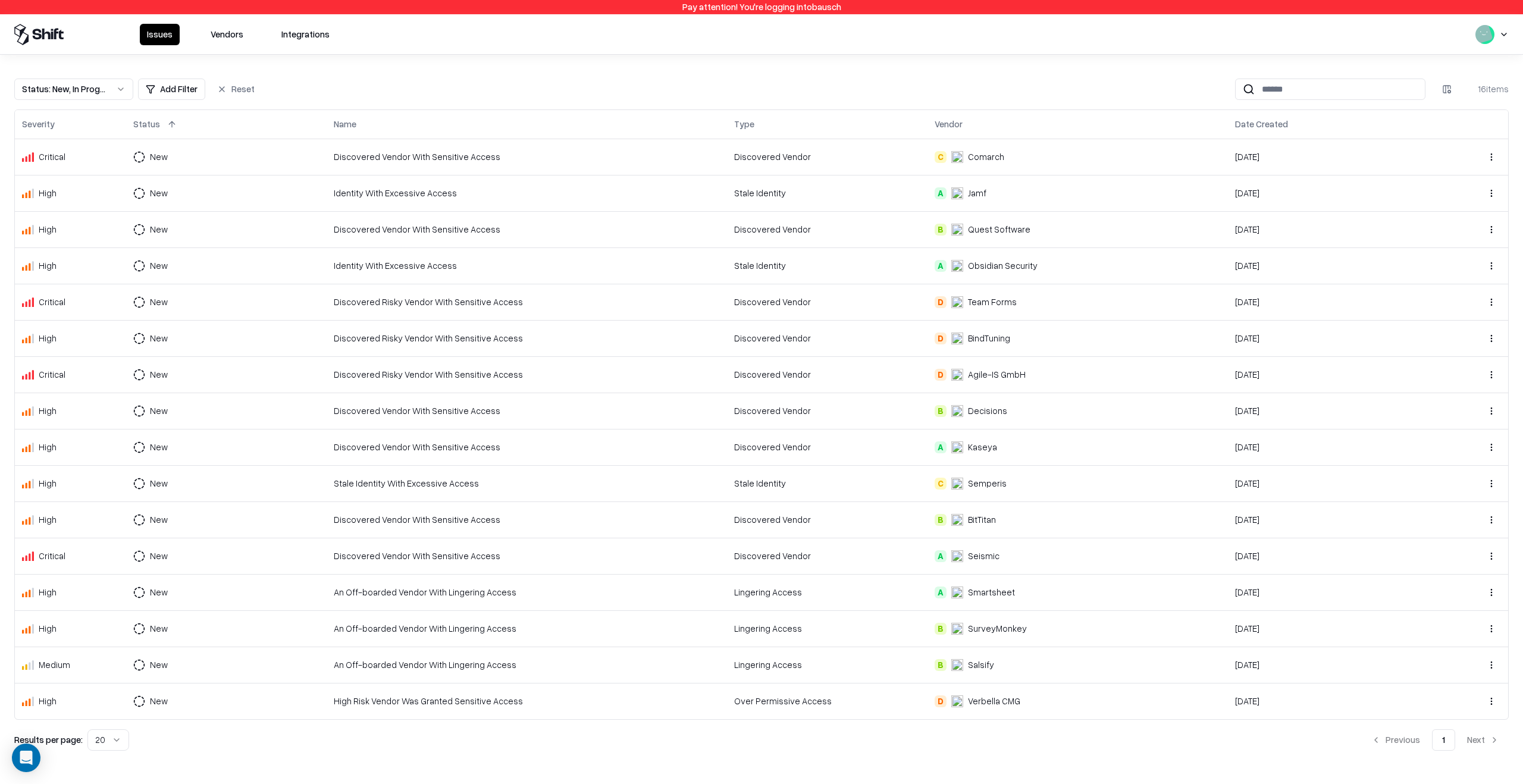
drag, startPoint x: 225, startPoint y: 35, endPoint x: 606, endPoint y: 141, distance: 395.5
click at [605, 140] on div "Pay attention! You're logging into bausch Issues Vendors Integrations Status : …" at bounding box center [761, 392] width 1523 height 784
click at [882, 298] on div "Discovered Vendor" at bounding box center [828, 302] width 186 height 12
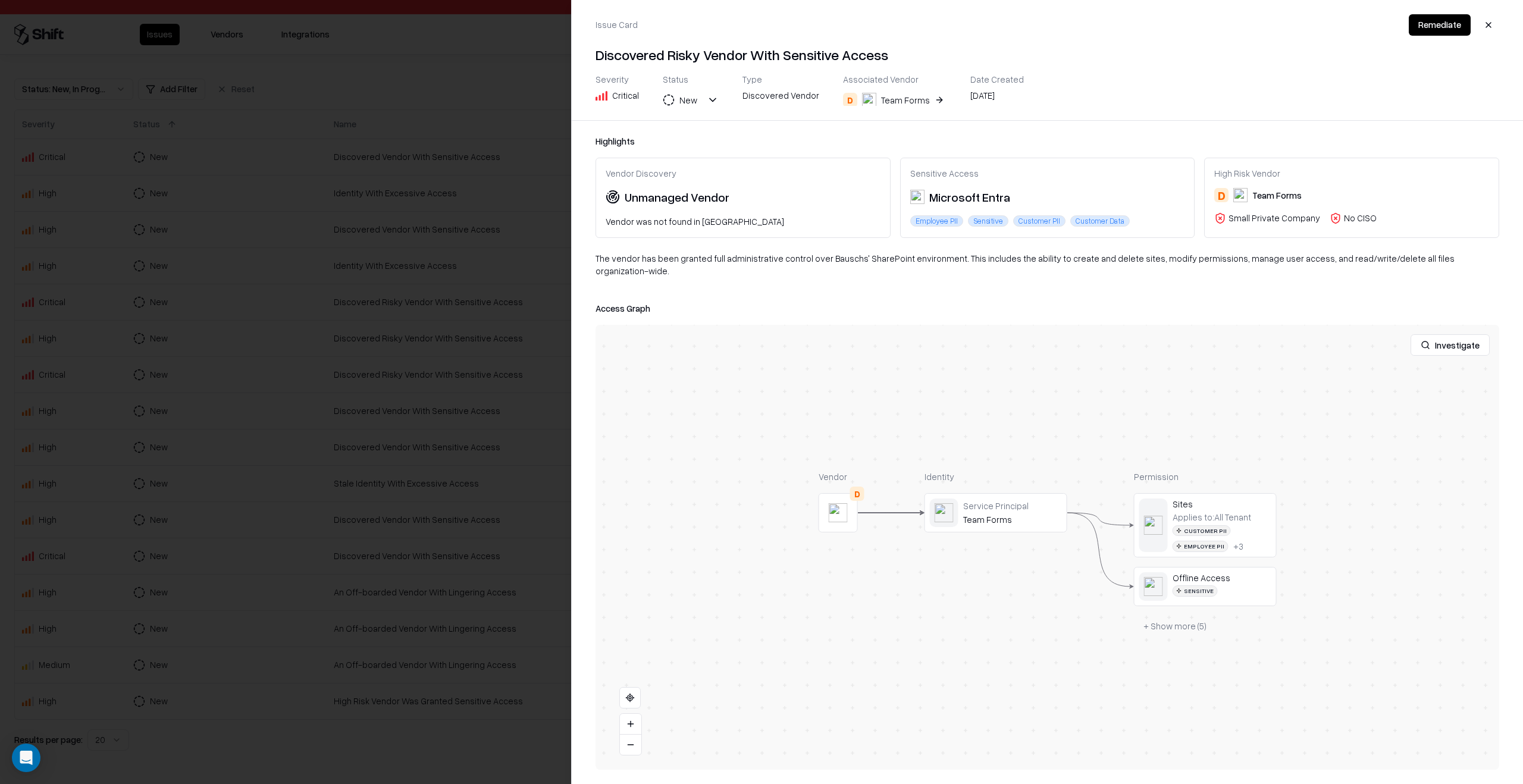
click at [0, 0] on div at bounding box center [0, 0] width 0 height 0
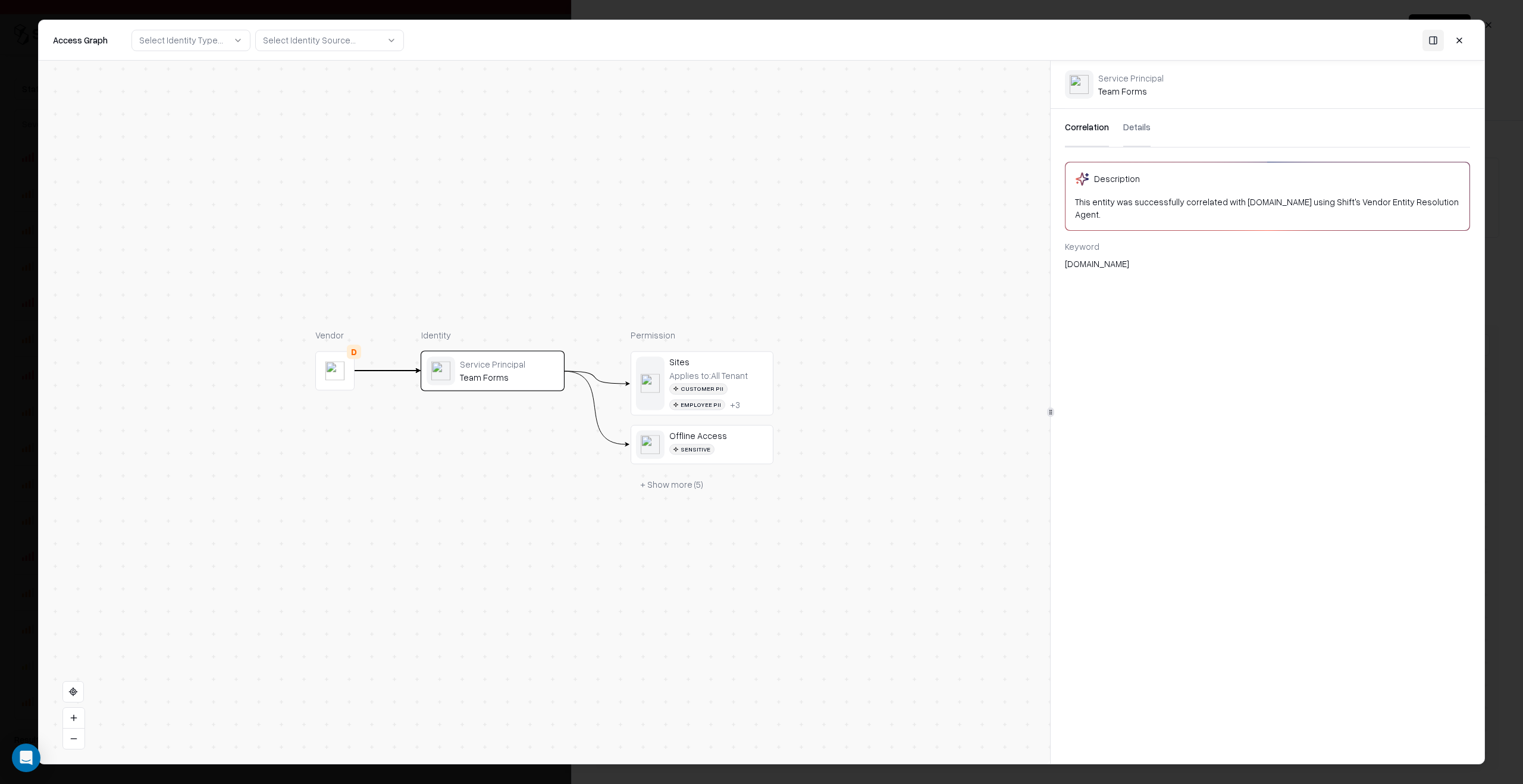
click at [1143, 106] on div "Service Principal Team Forms" at bounding box center [1268, 85] width 434 height 48
click at [1140, 122] on button "Details" at bounding box center [1137, 128] width 27 height 38
click at [1152, 264] on div "fb404287-9d76-4364-ae09-7b544824c0a4" at bounding box center [1267, 264] width 405 height 12
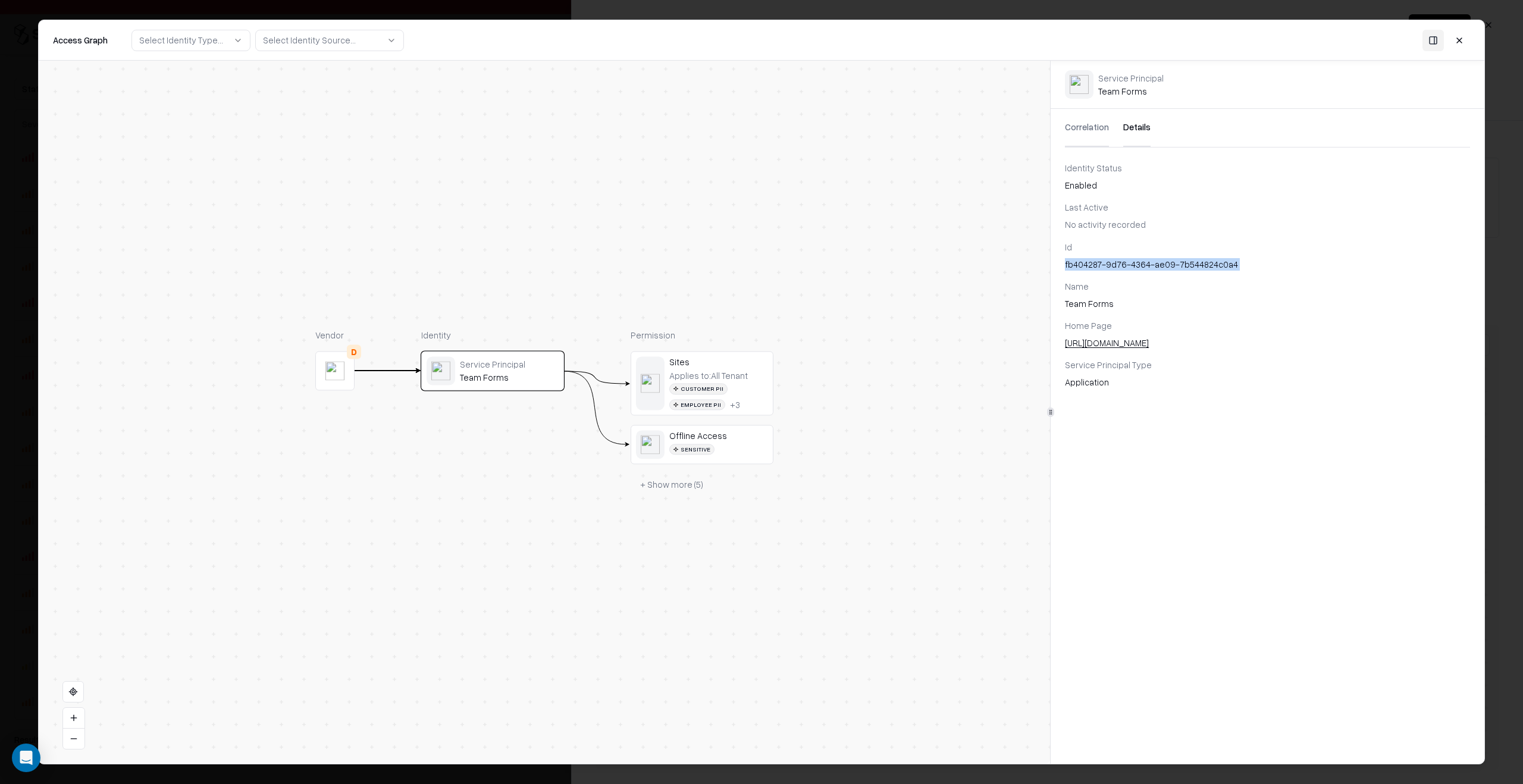
copy div "fb404287-9d76-4364-ae09-7b544824c0a4"
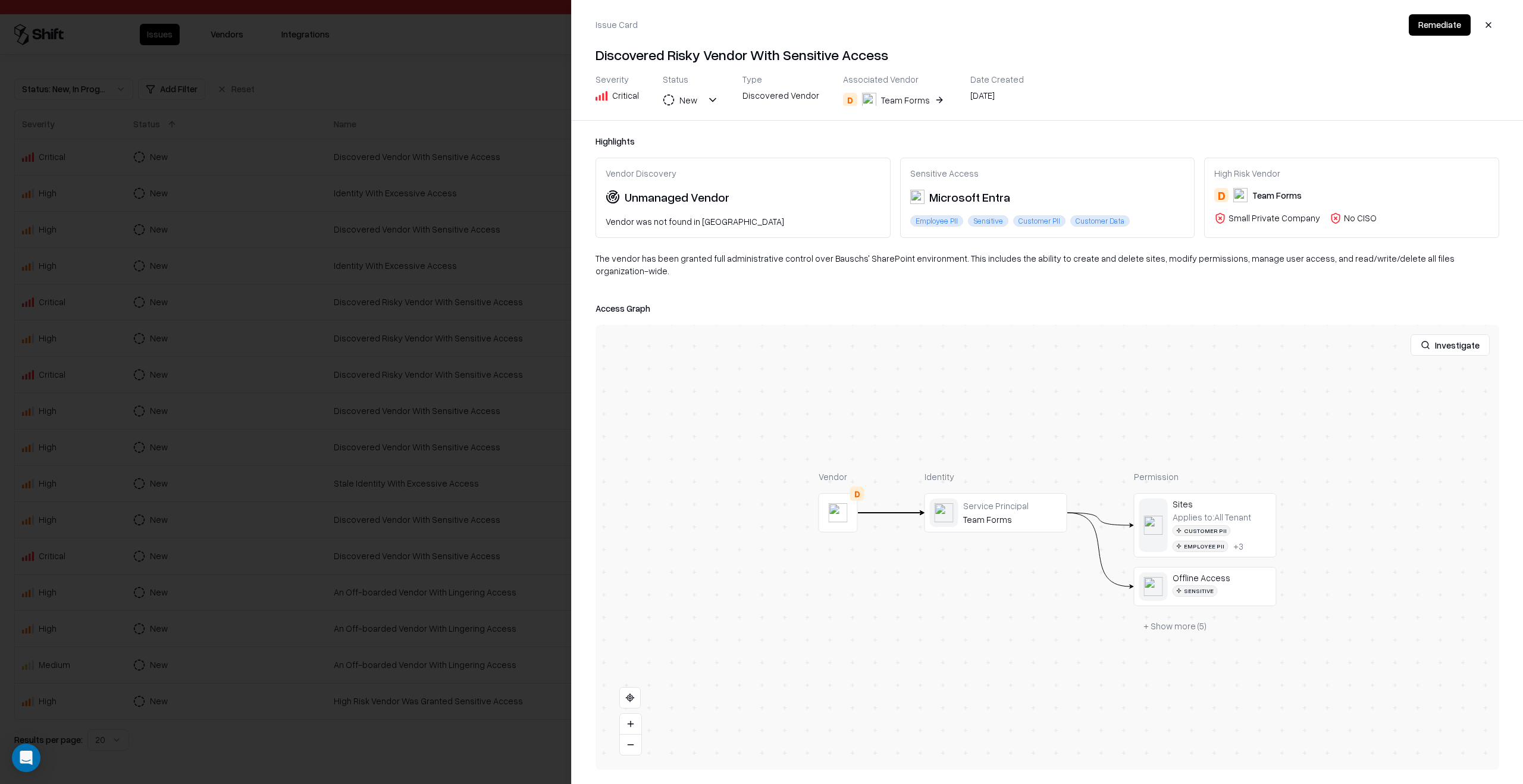
click at [1492, 21] on button "button" at bounding box center [1488, 25] width 21 height 21
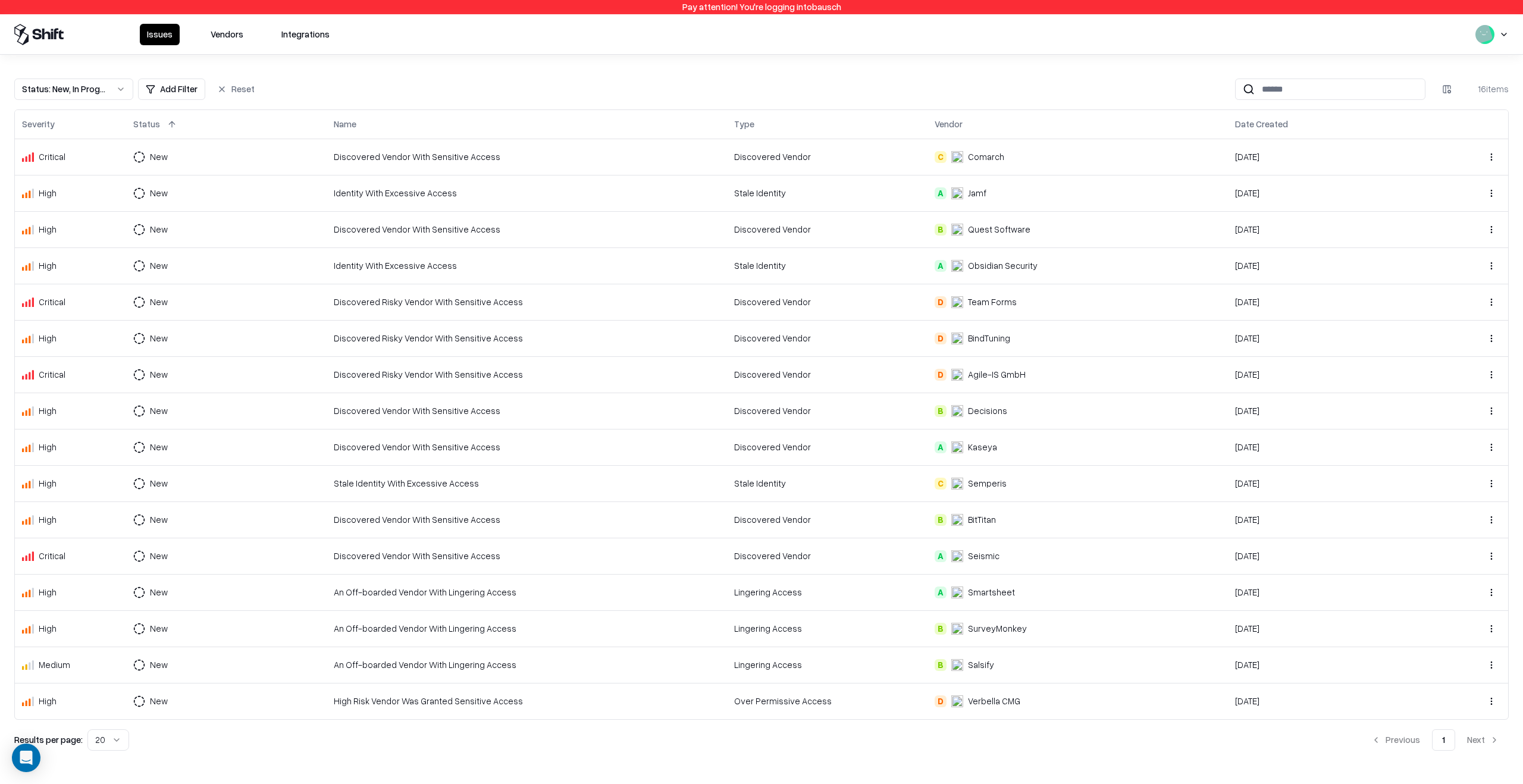
click at [1520, 33] on div "Issues Vendors Integrations" at bounding box center [761, 34] width 1523 height 40
click at [1508, 33] on html "Pay attention! You're logging into bausch Issues Vendors Integrations Status : …" at bounding box center [761, 392] width 1523 height 784
click at [1452, 102] on div "Log out" at bounding box center [1477, 95] width 198 height 24
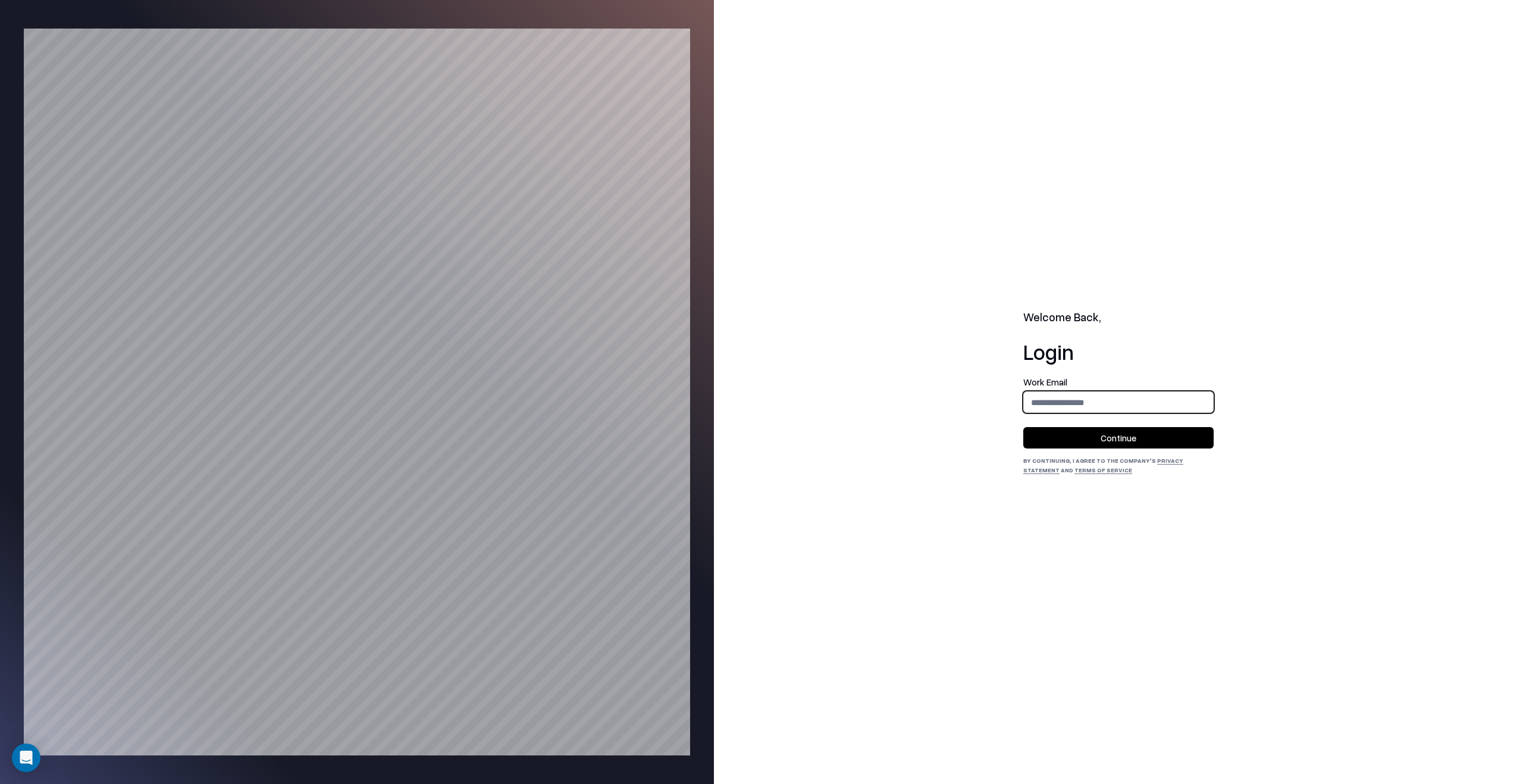
click at [1059, 409] on input "email" at bounding box center [1119, 402] width 190 height 22
type input "**********"
click at [1037, 438] on button "Continue" at bounding box center [1118, 438] width 190 height 21
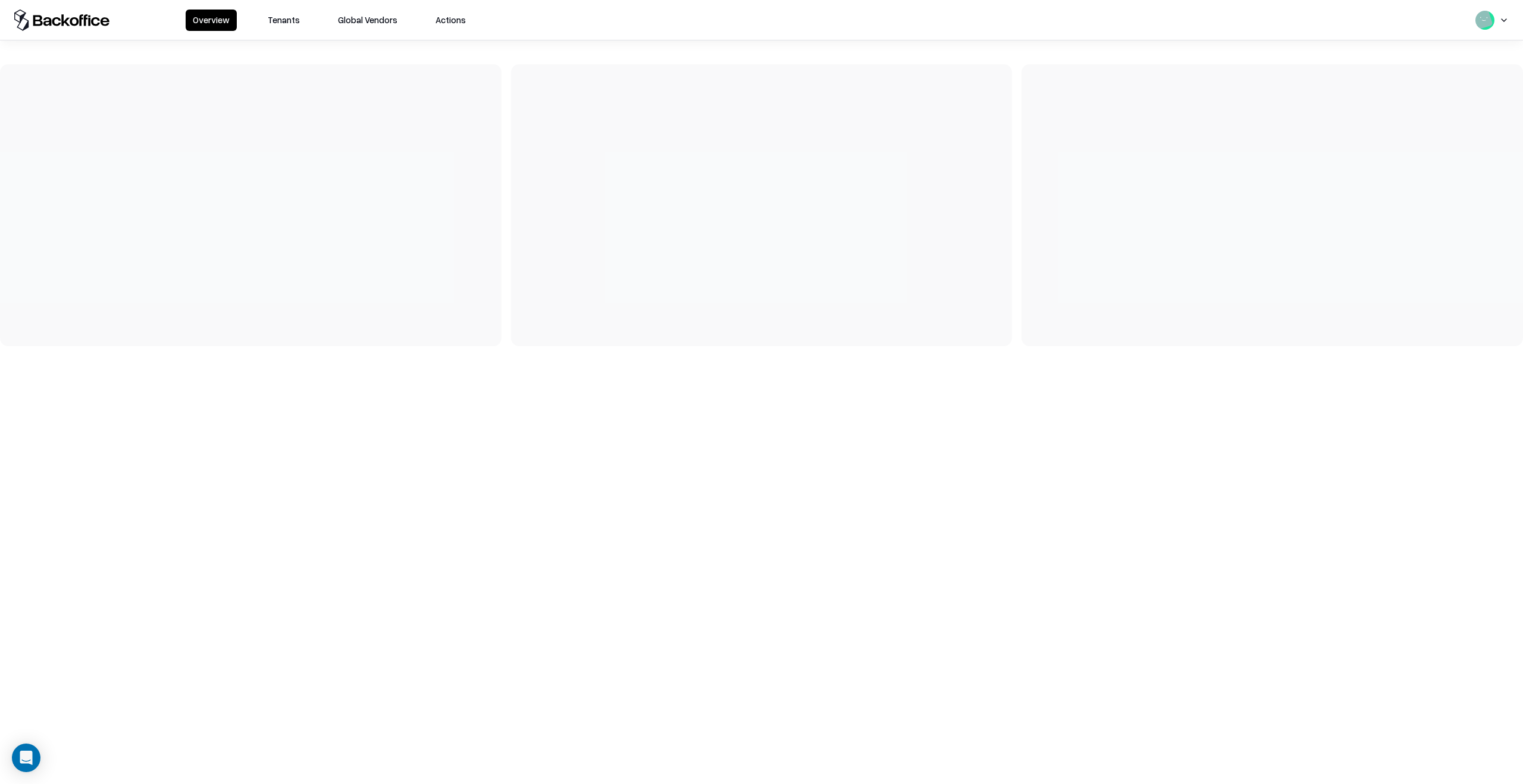
click at [291, 12] on button "Tenants" at bounding box center [284, 20] width 46 height 21
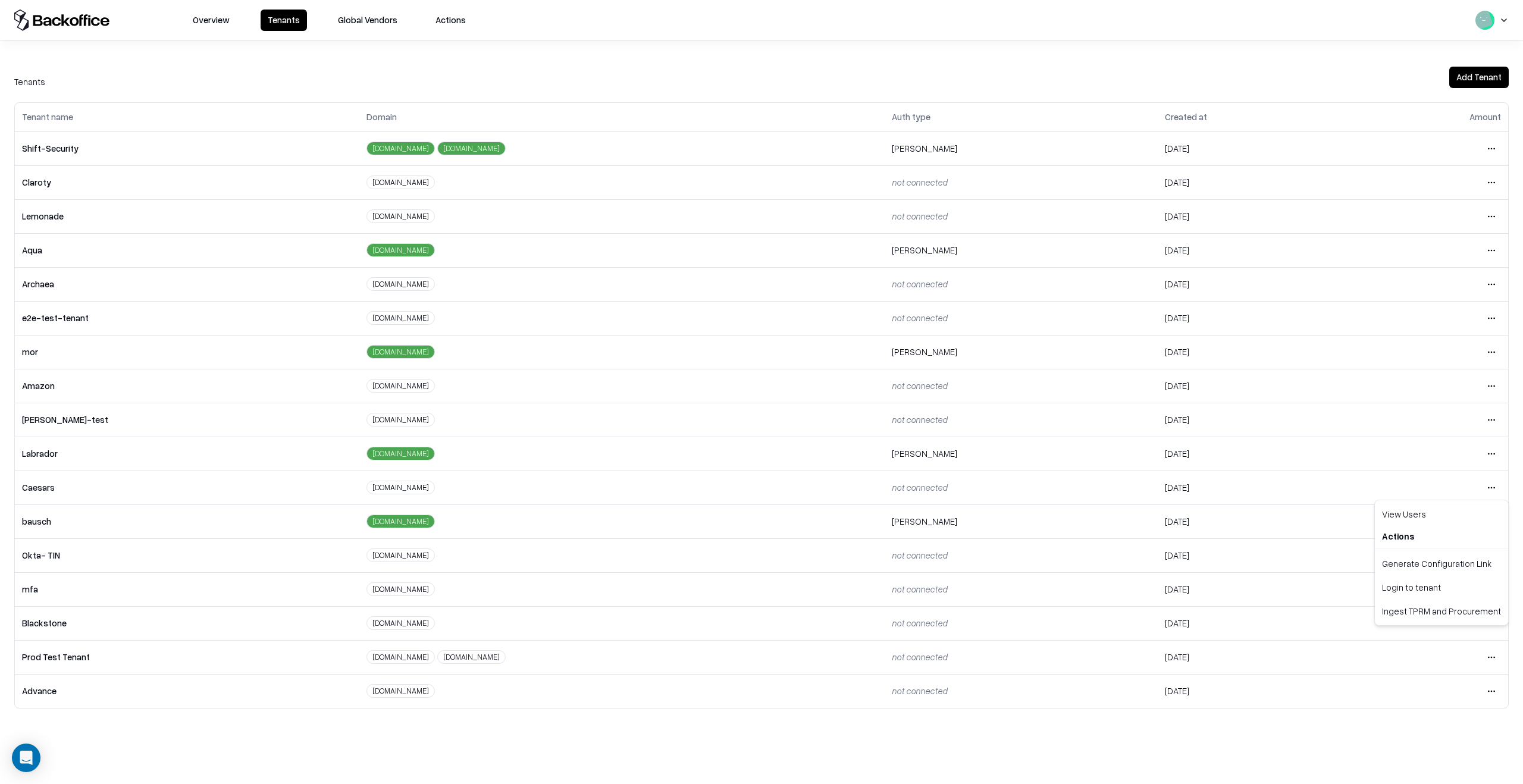
click at [1485, 479] on html "Overview Tenants Global Vendors Actions Tenants Add Tenant Tenant name Domain A…" at bounding box center [761, 392] width 1523 height 784
click at [1416, 588] on div "Login to tenant" at bounding box center [1441, 586] width 128 height 24
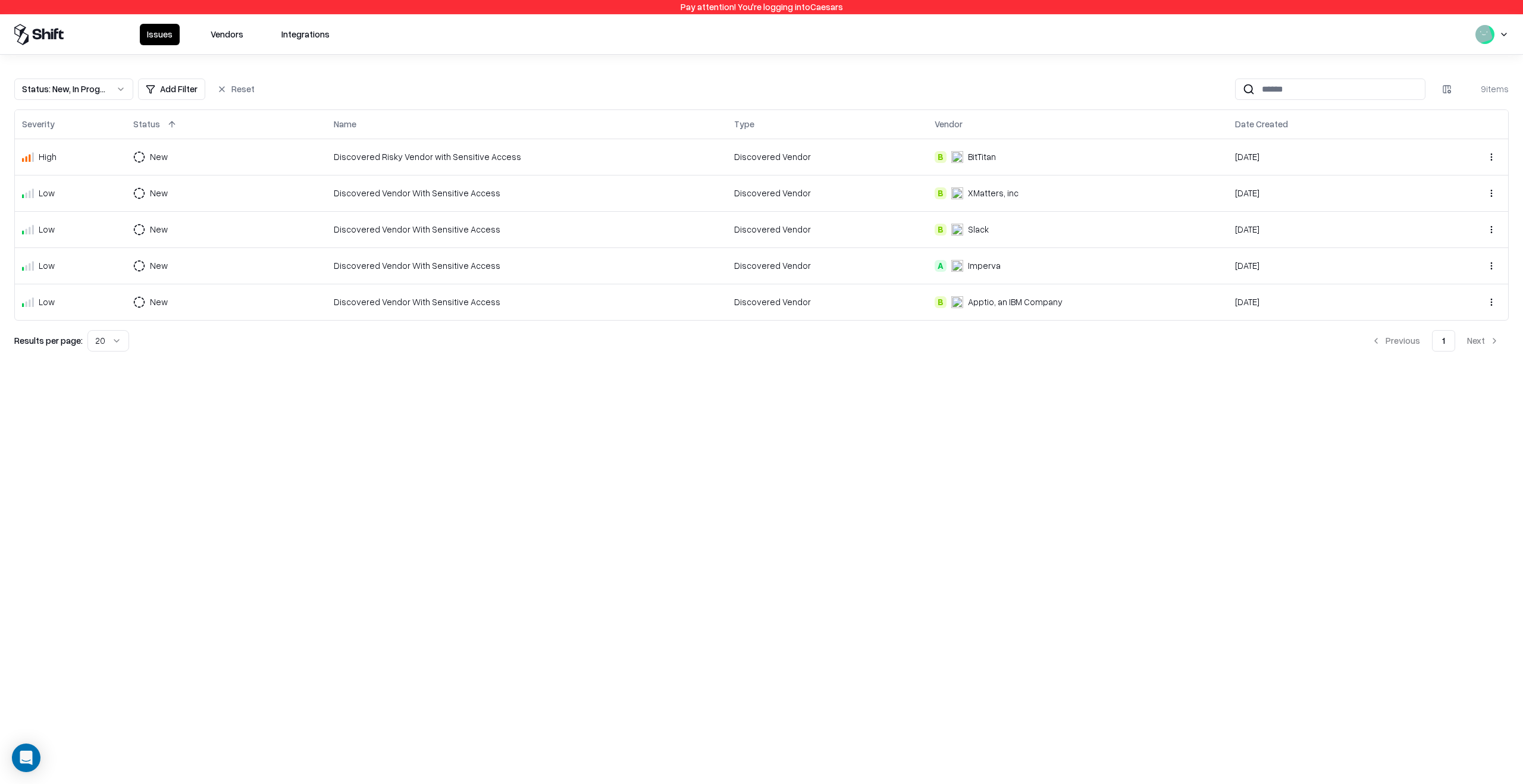
click at [110, 91] on button "Status : New, In Progress" at bounding box center [74, 89] width 119 height 21
click at [108, 202] on div "Draft" at bounding box center [74, 206] width 113 height 24
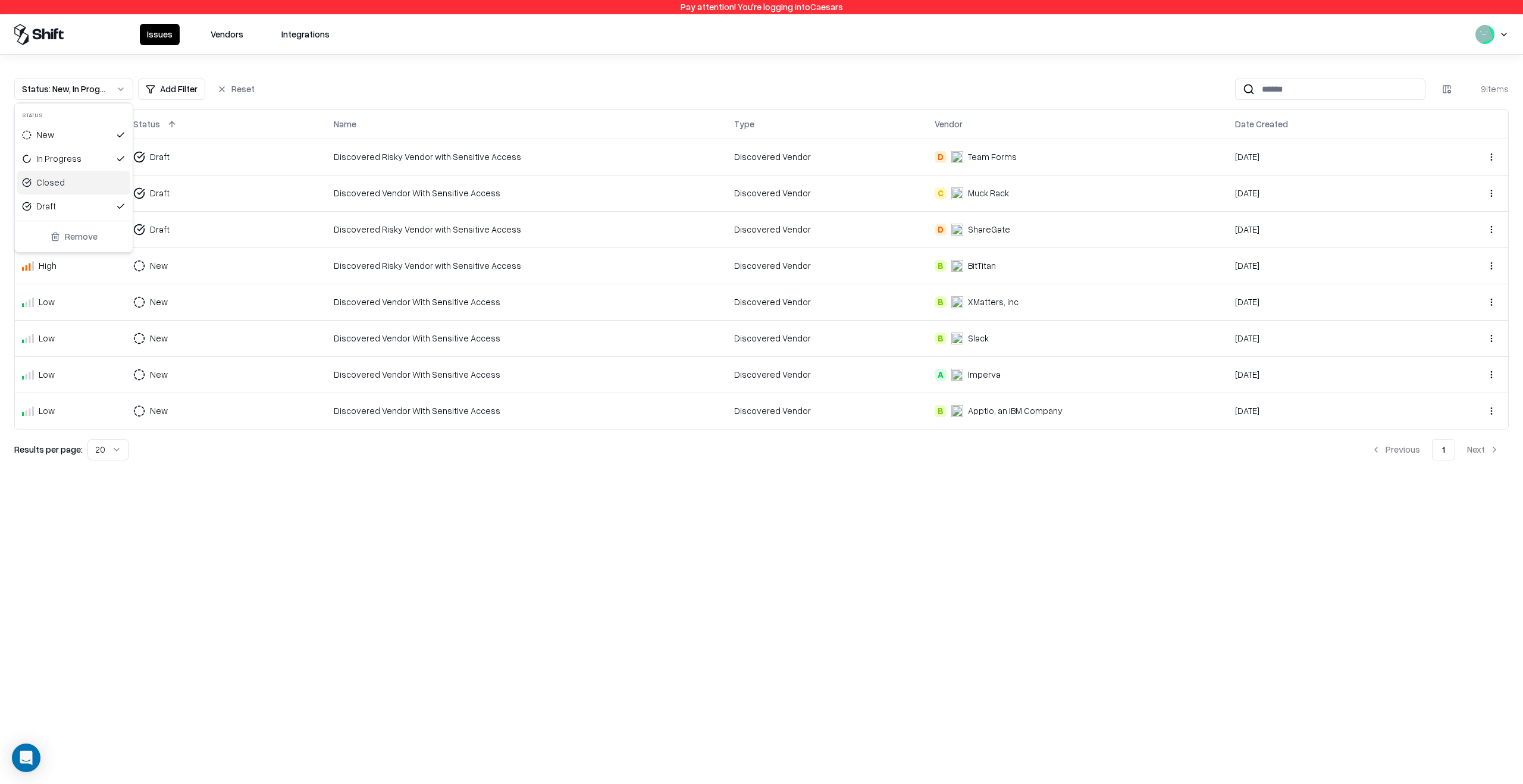
click at [113, 187] on div "Closed" at bounding box center [74, 182] width 113 height 24
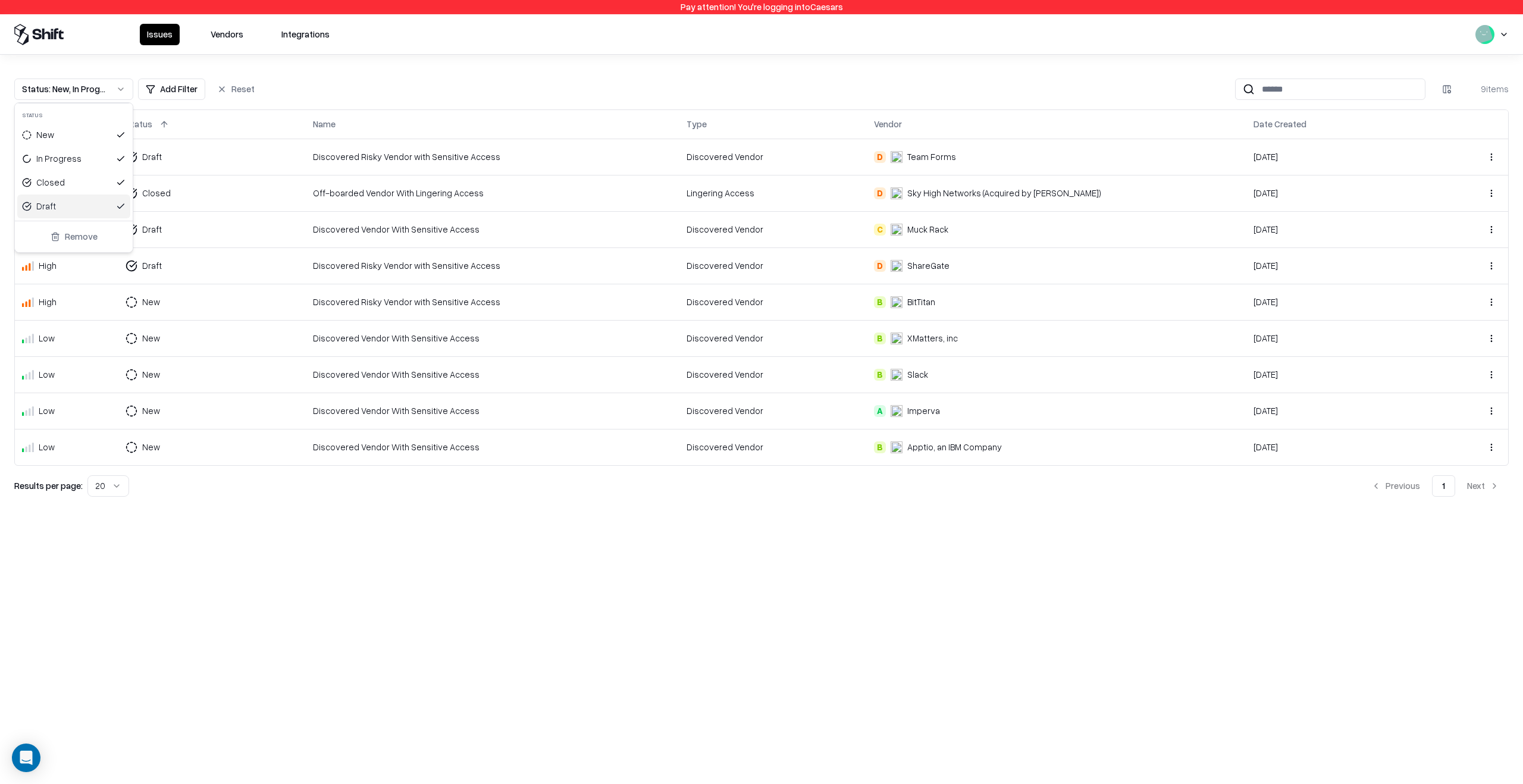
click at [307, 539] on html "Pay attention! You're logging into Caesars Issues Vendors Integrations Status :…" at bounding box center [761, 392] width 1523 height 784
click at [225, 157] on td "Draft" at bounding box center [212, 156] width 187 height 36
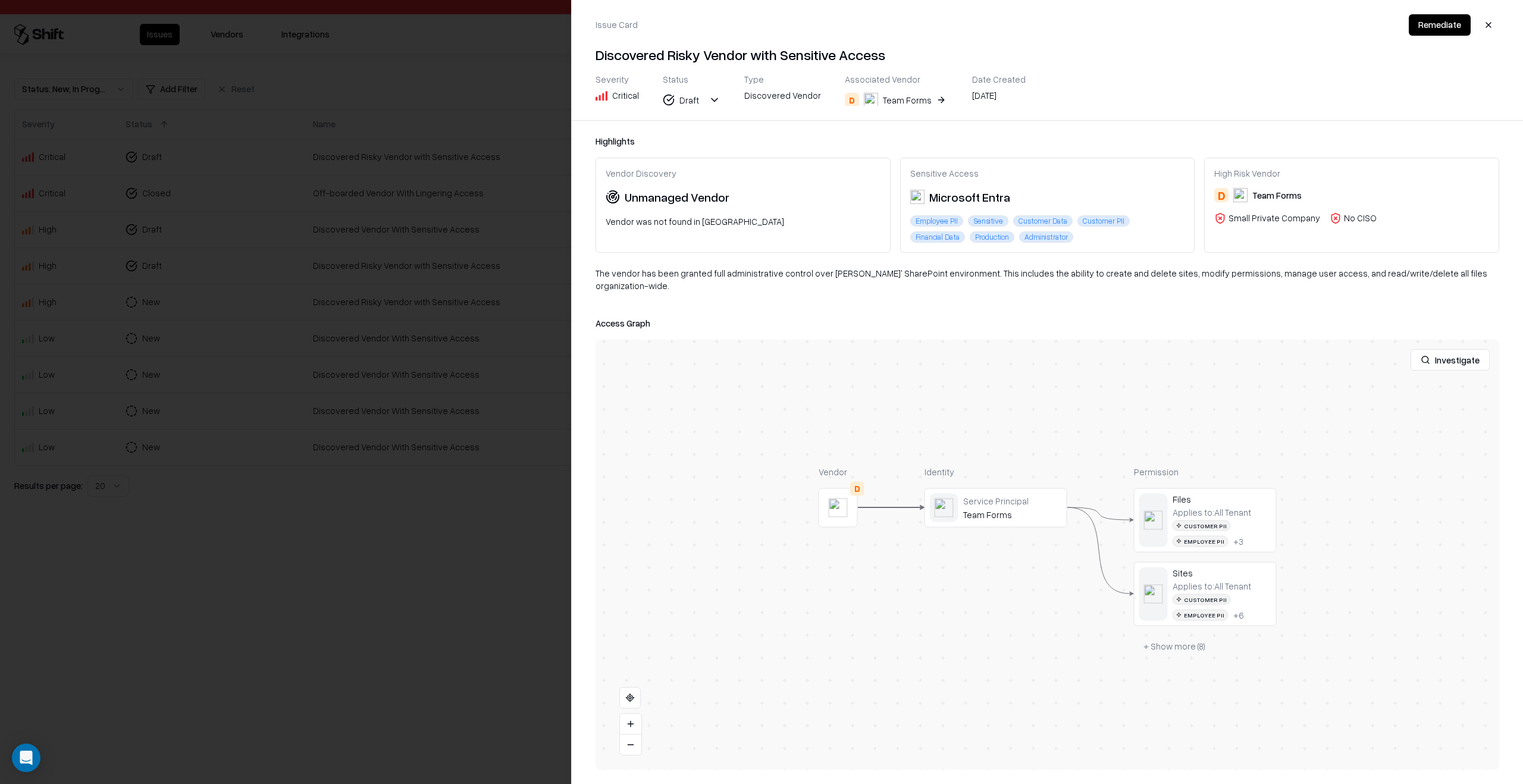
click at [0, 0] on div at bounding box center [0, 0] width 0 height 0
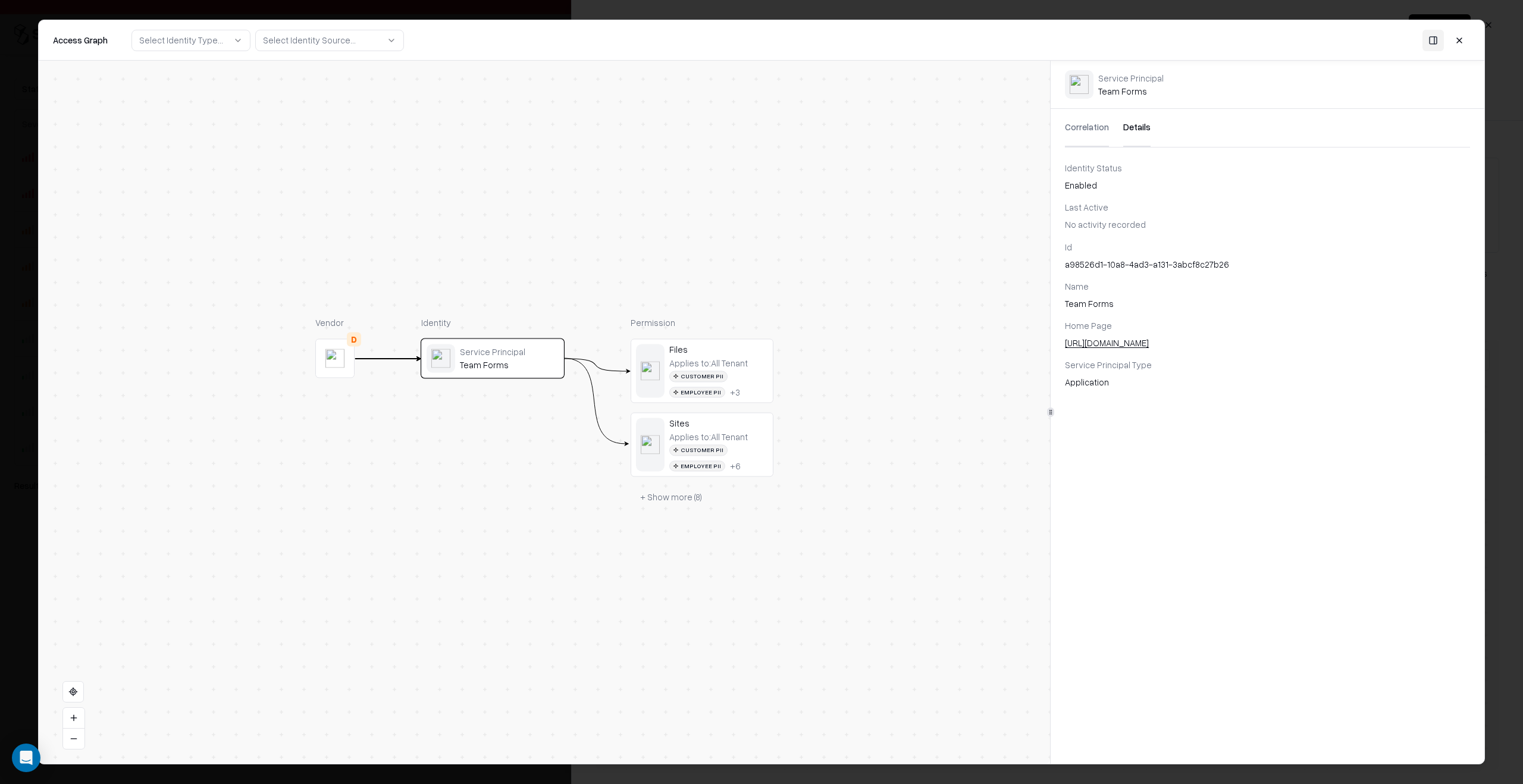
click at [1128, 138] on button "Details" at bounding box center [1137, 128] width 27 height 38
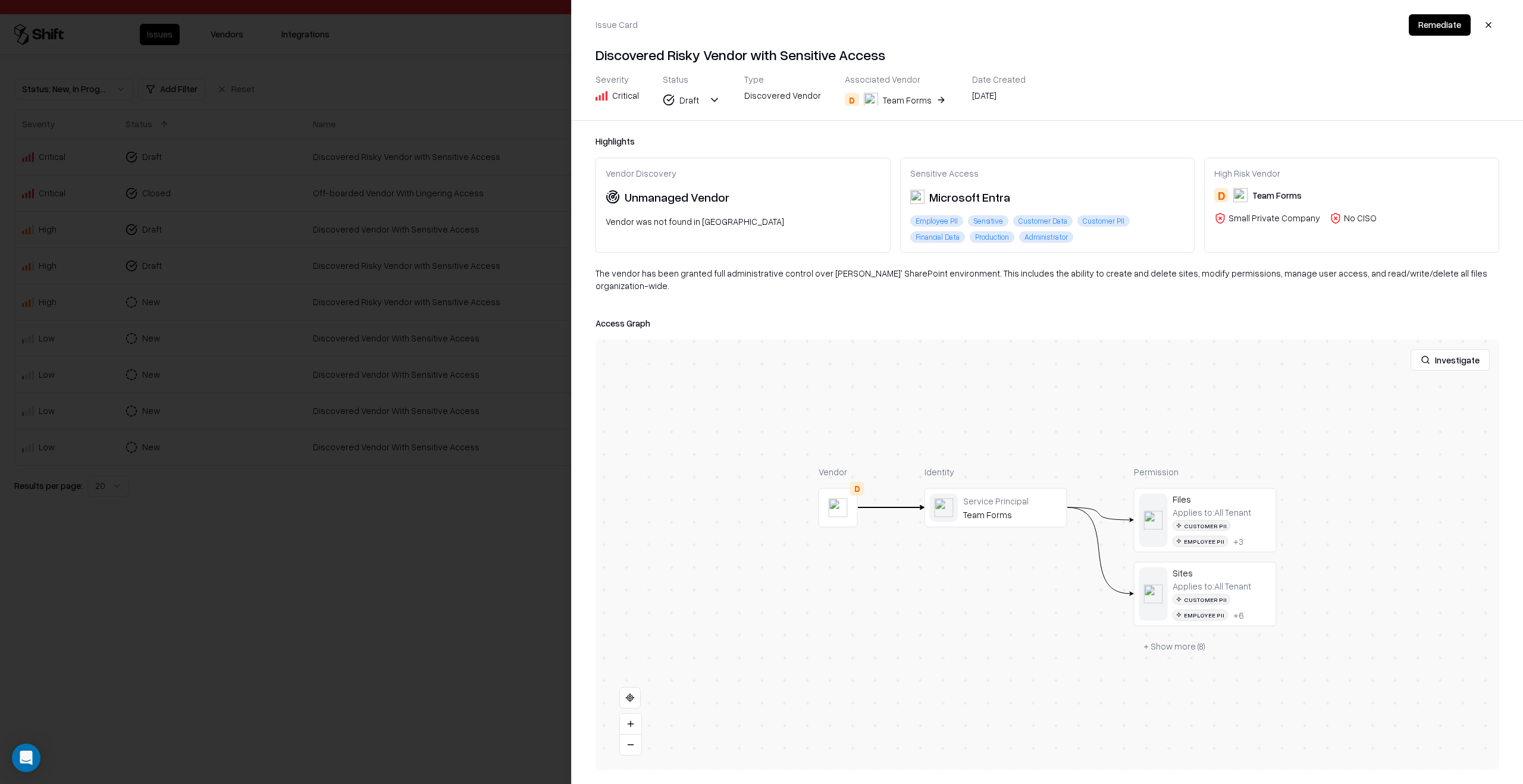
click at [445, 468] on div at bounding box center [761, 392] width 1523 height 784
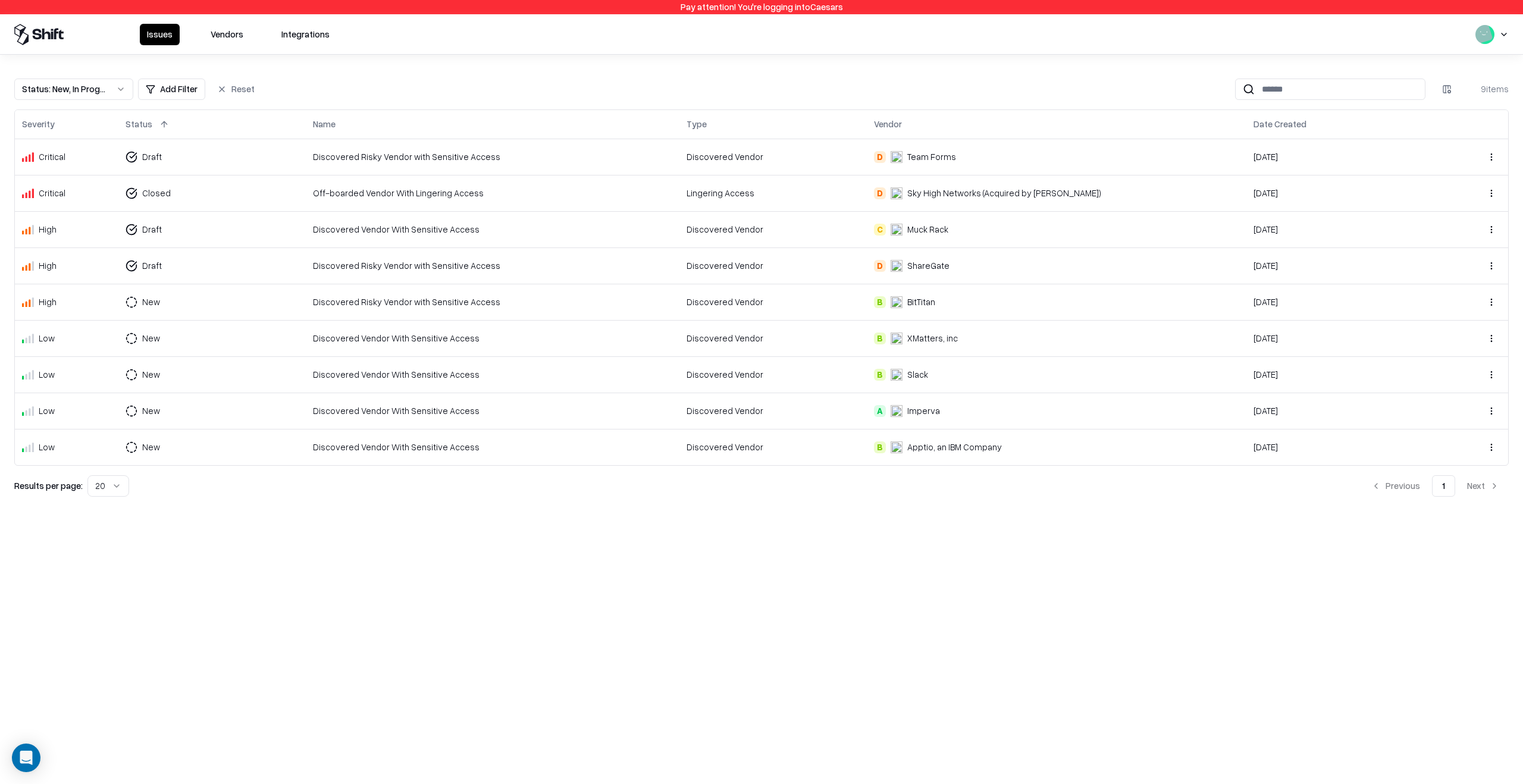
click at [171, 269] on html "Pay attention! You're logging into Caesars Issues Vendors Integrations Status :…" at bounding box center [761, 392] width 1523 height 784
click at [180, 332] on div "In Progress" at bounding box center [175, 333] width 45 height 12
click at [245, 37] on button "Vendors" at bounding box center [227, 35] width 47 height 21
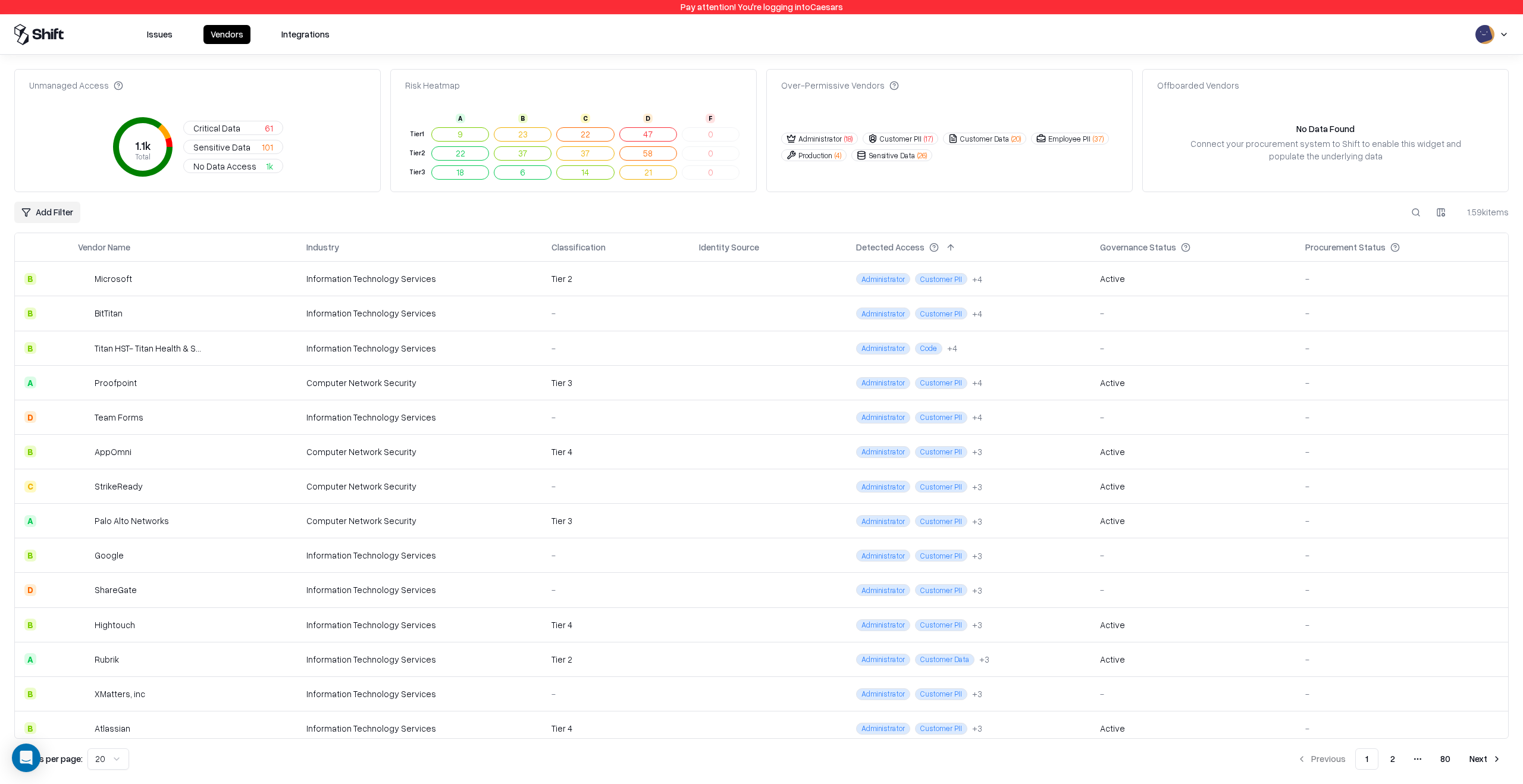
click at [209, 150] on span "Sensitive Data" at bounding box center [221, 147] width 57 height 12
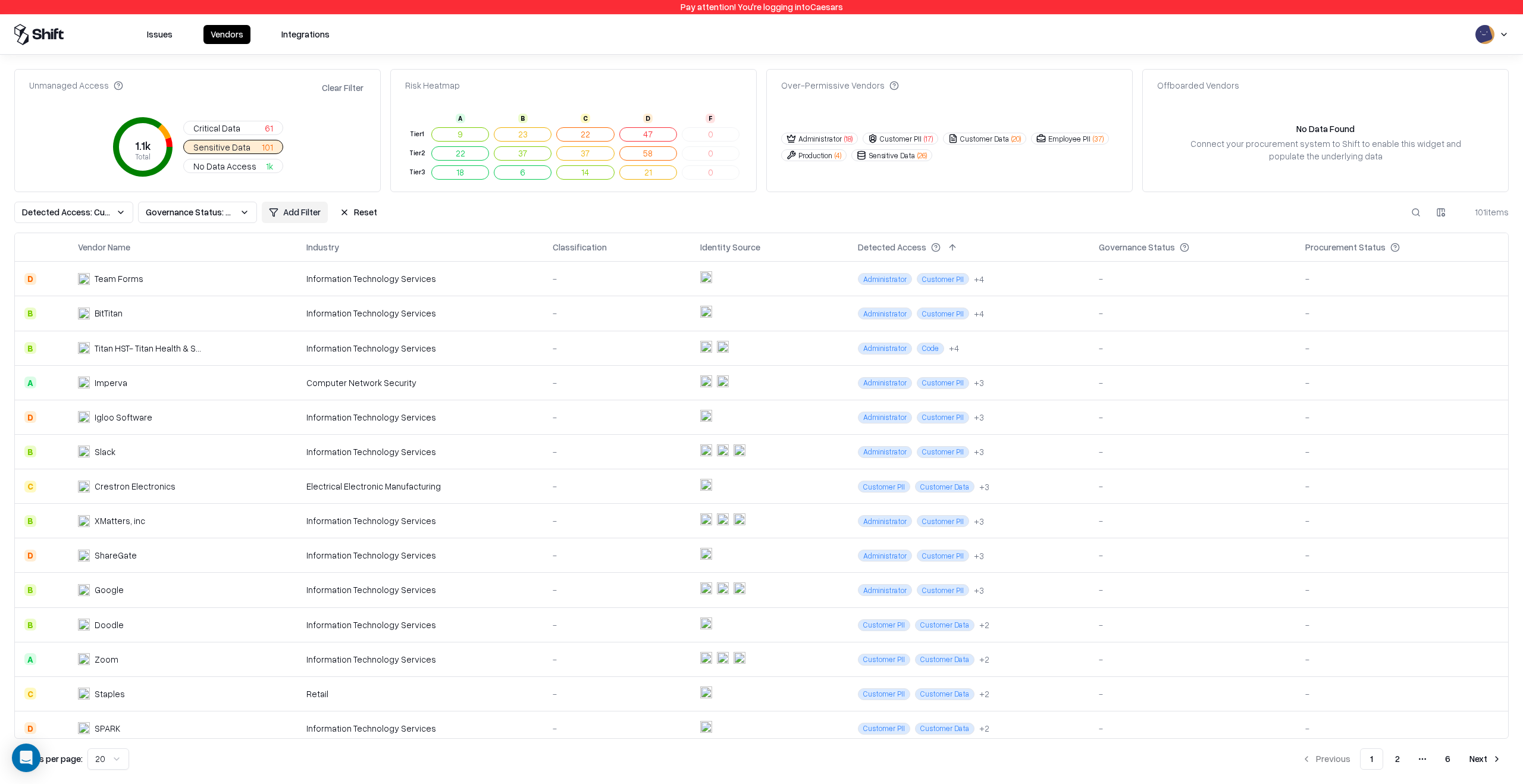
click at [171, 32] on button "Issues" at bounding box center [159, 34] width 40 height 19
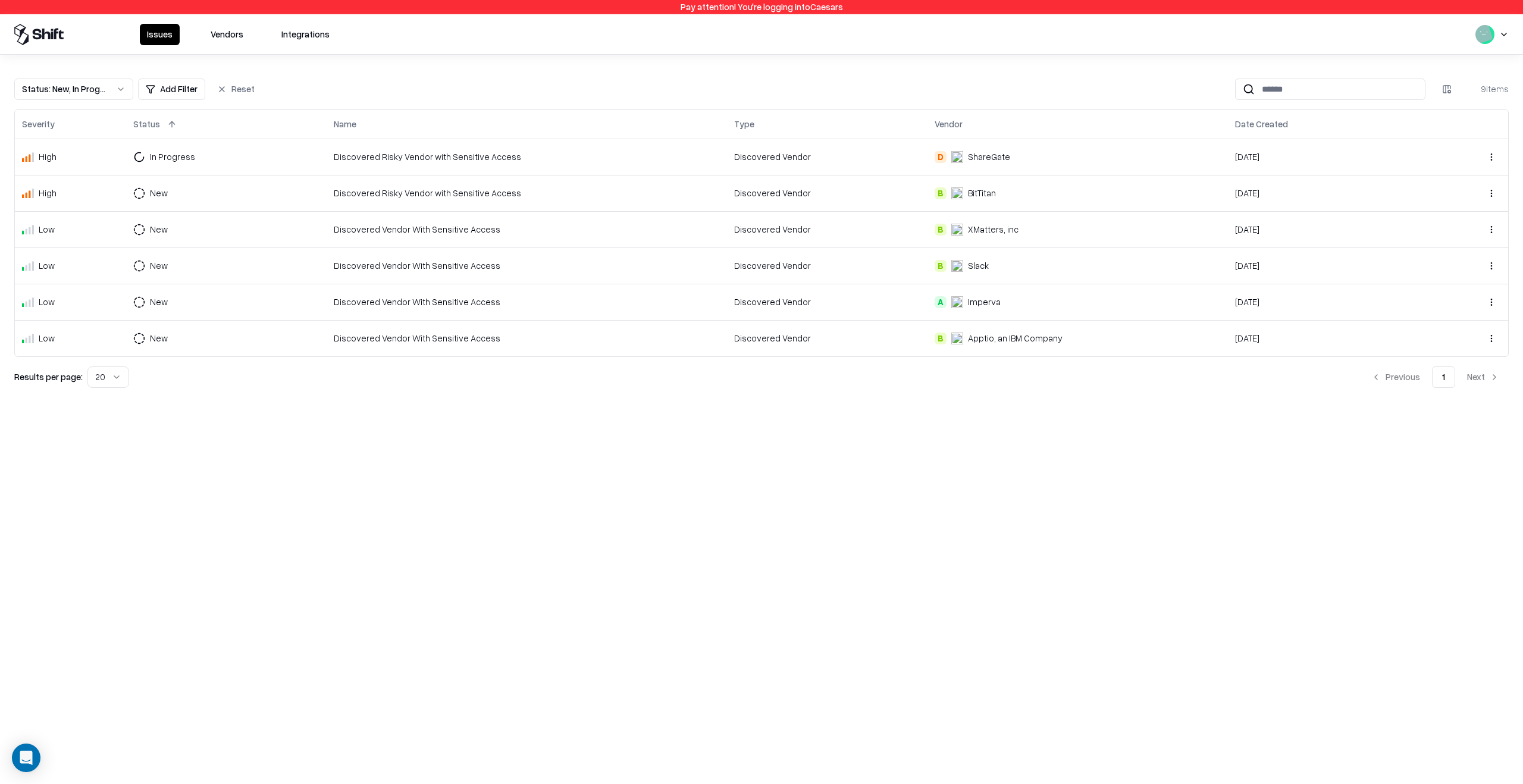
click at [117, 92] on button "Status : New, In Progress" at bounding box center [74, 89] width 119 height 21
click at [74, 182] on div "Closed" at bounding box center [74, 182] width 113 height 24
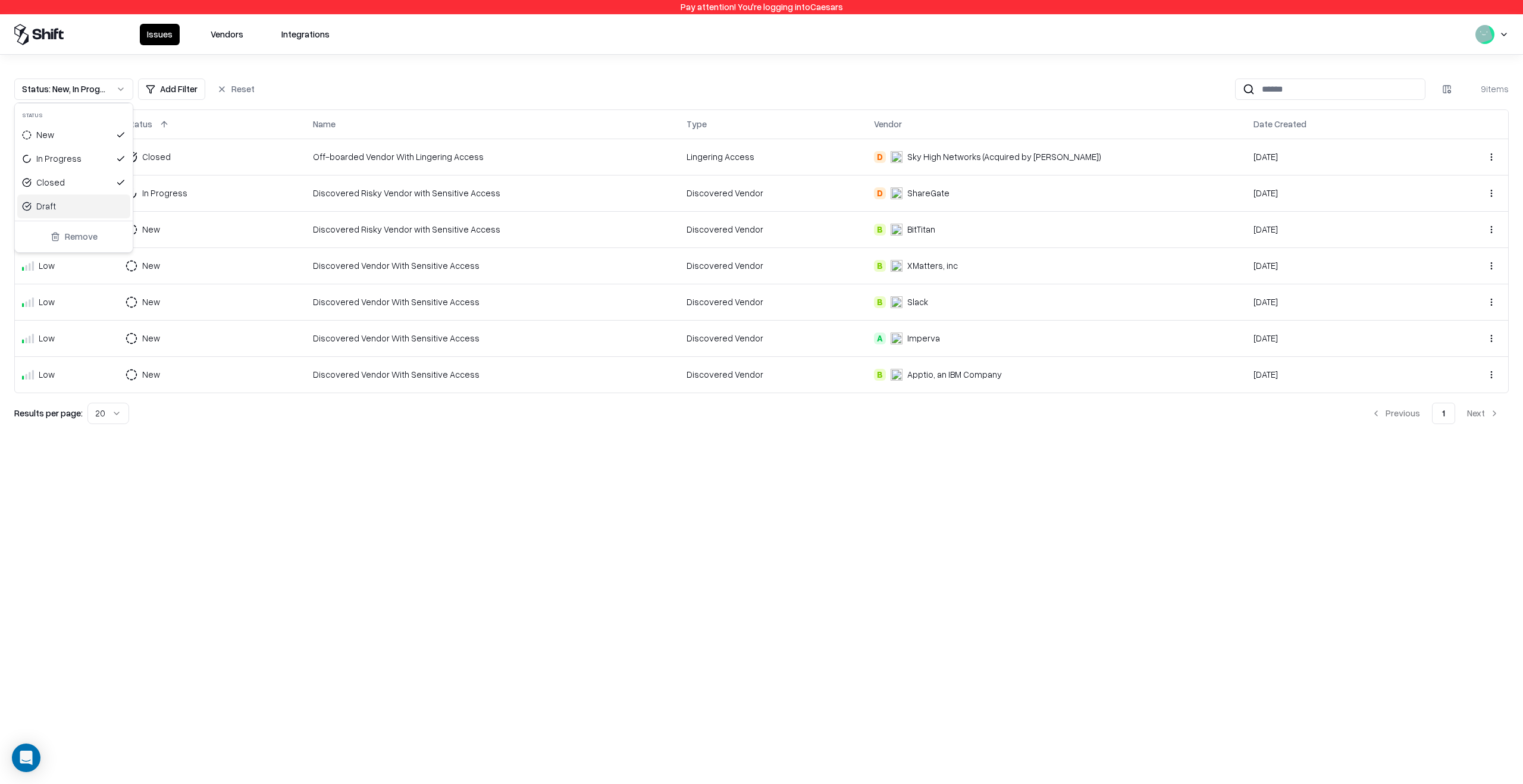
click at [77, 206] on div "Draft" at bounding box center [74, 206] width 113 height 24
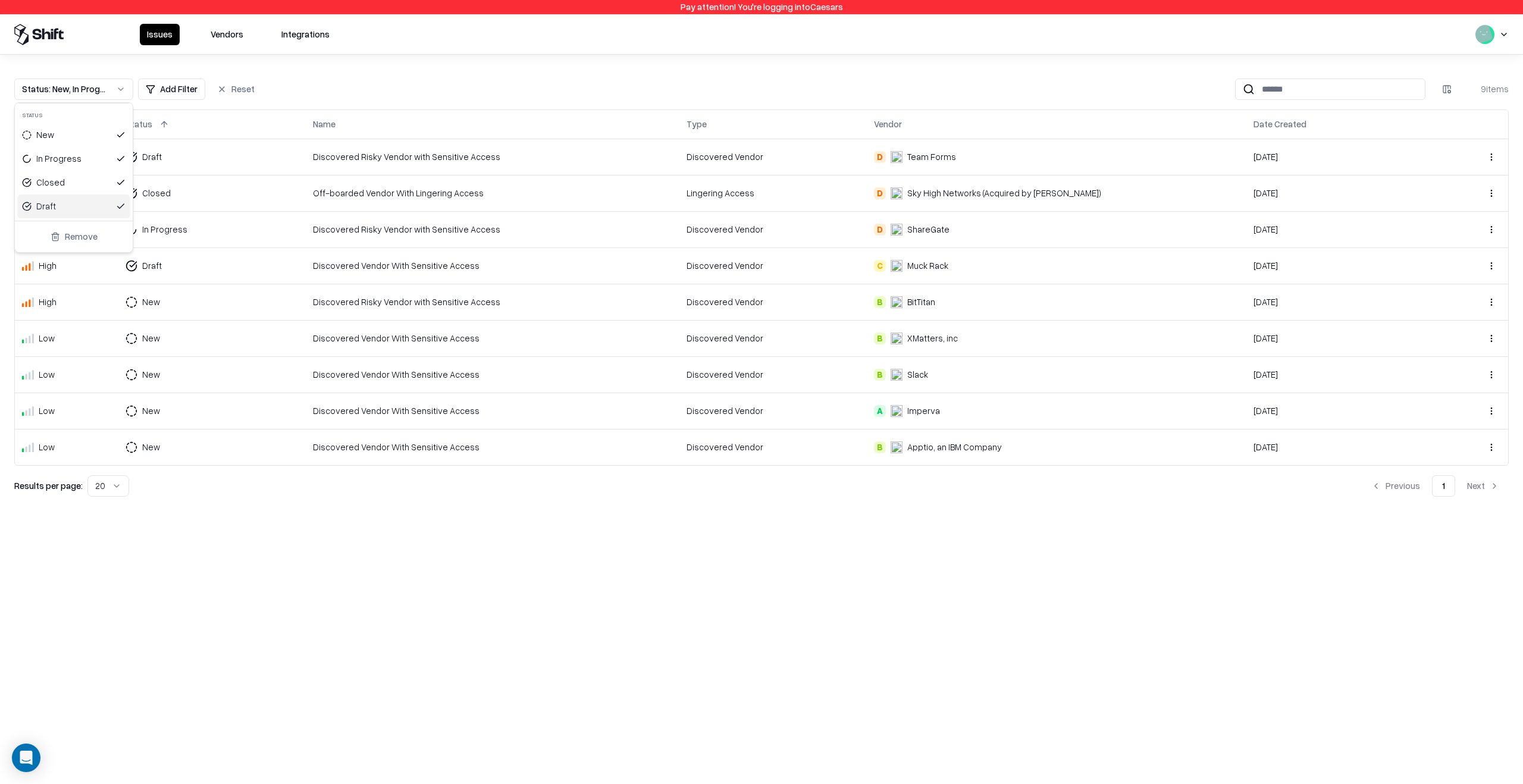
click at [77, 206] on div "Draft" at bounding box center [74, 206] width 113 height 24
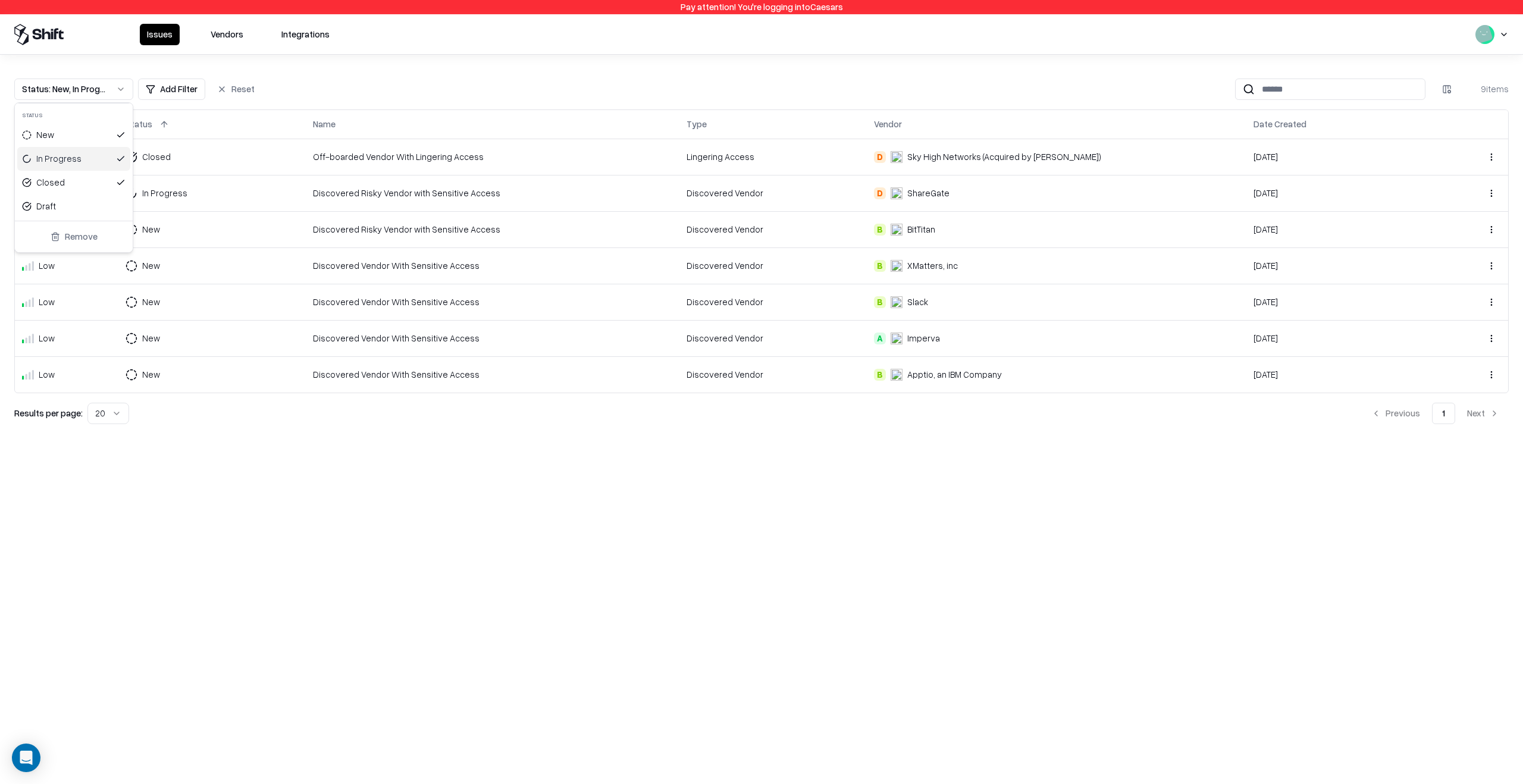
click at [431, 53] on html "Pay attention! You're logging into Caesars Issues Vendors Integrations Status :…" at bounding box center [761, 392] width 1523 height 784
click at [237, 41] on button "Vendors" at bounding box center [227, 35] width 47 height 21
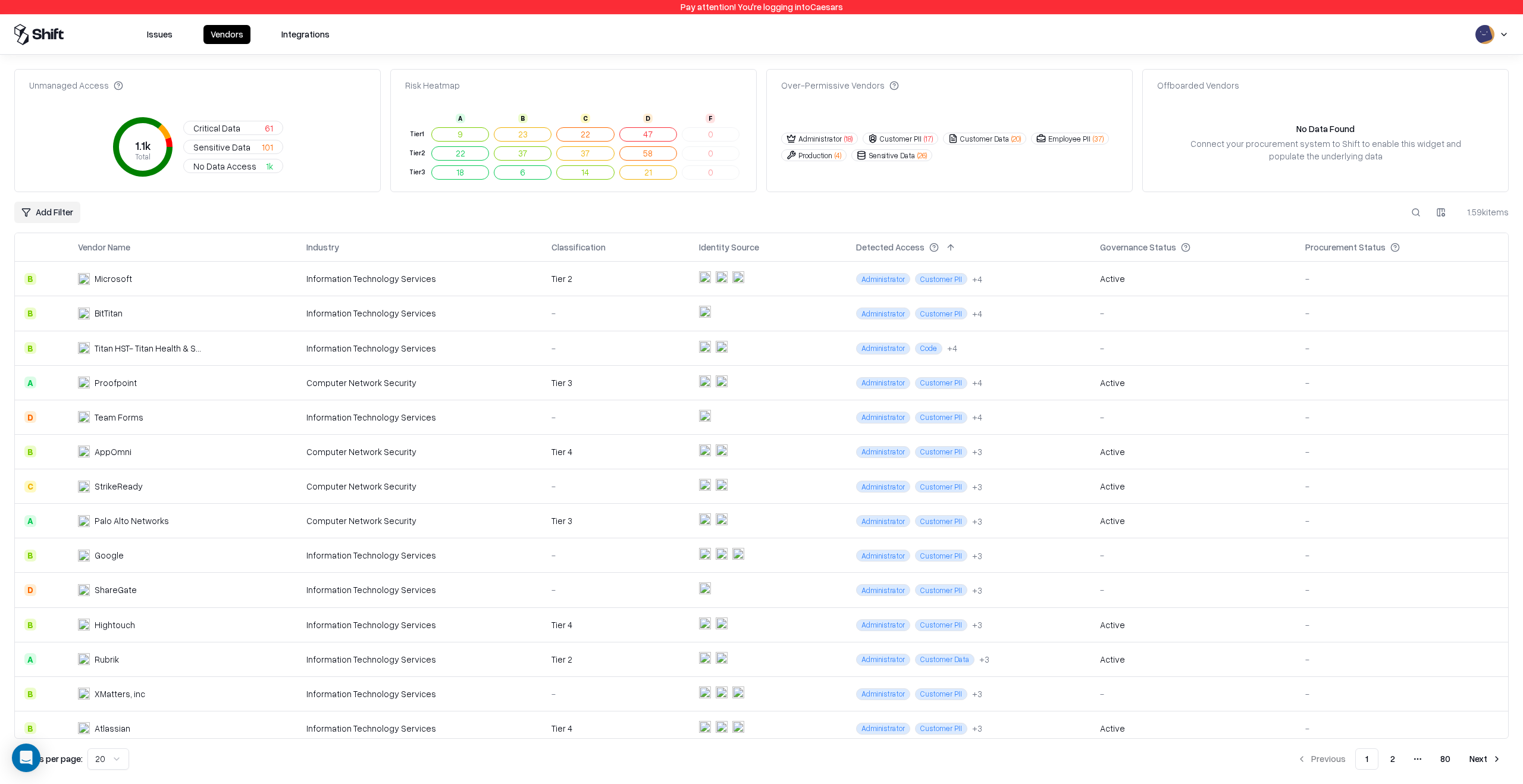
click at [254, 143] on button "Sensitive Data 101" at bounding box center [233, 147] width 100 height 14
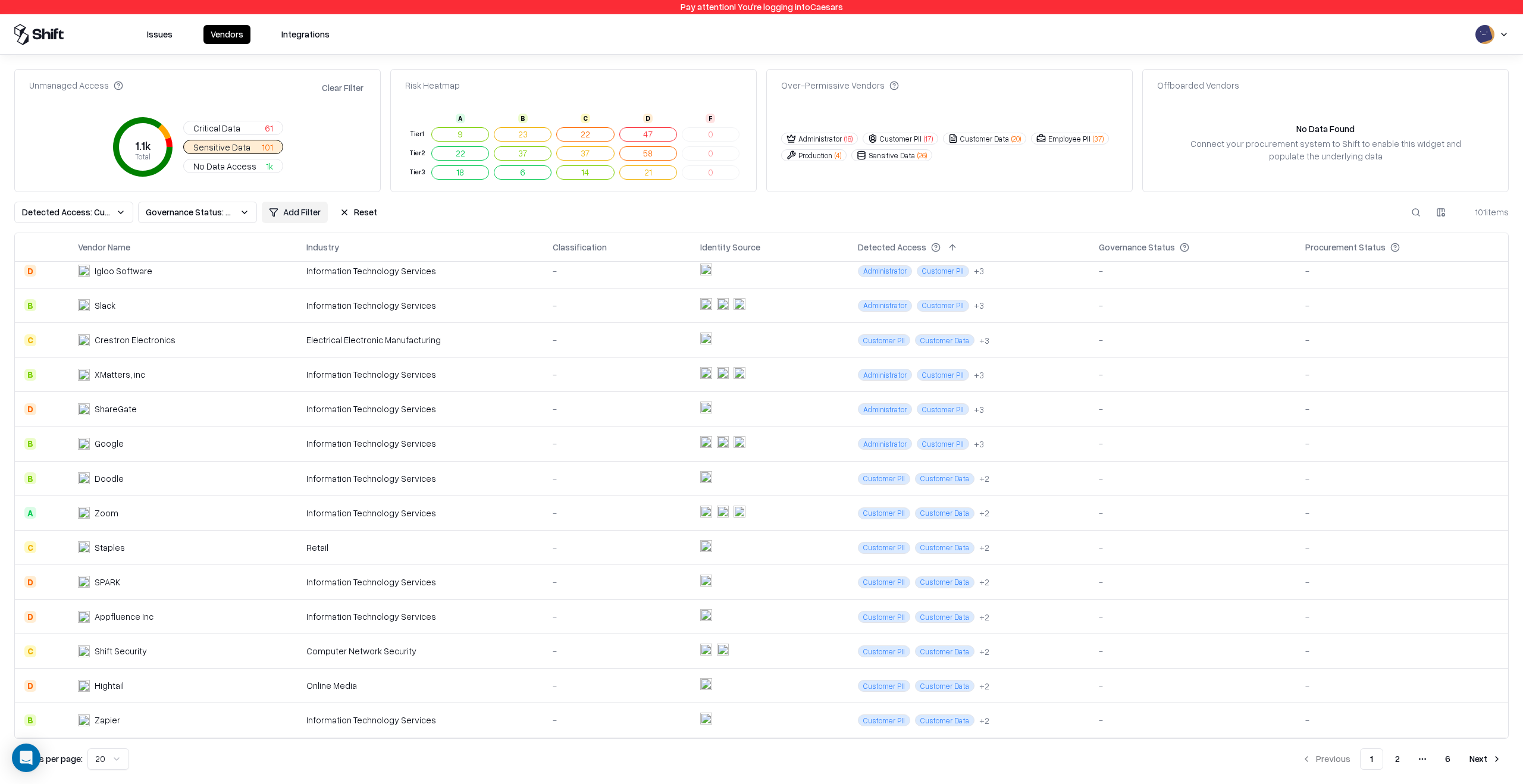
scroll to position [150, 0]
click at [220, 687] on td "Hightail" at bounding box center [183, 682] width 229 height 35
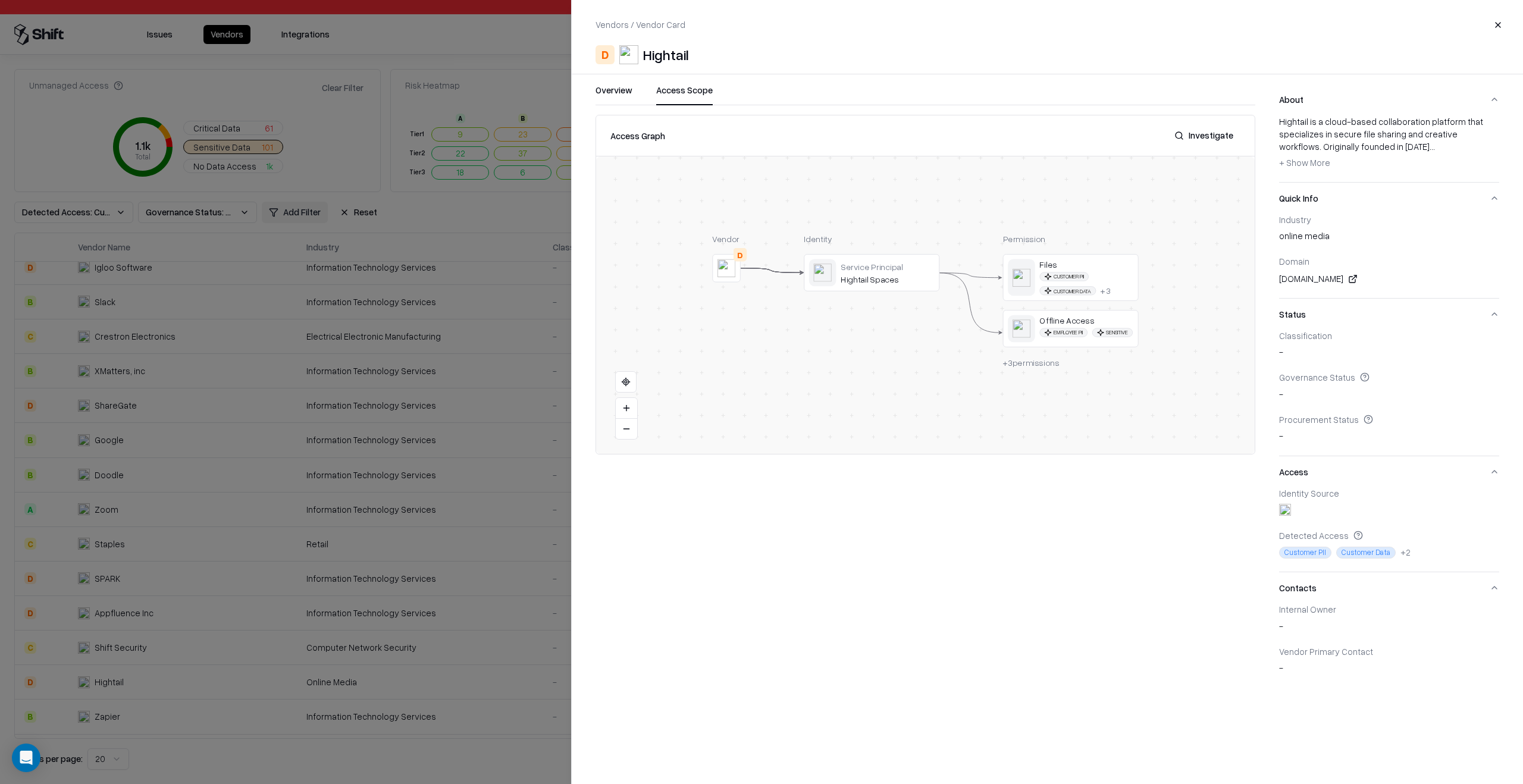
click at [685, 86] on button "Access Scope" at bounding box center [685, 95] width 57 height 21
click at [0, 0] on div at bounding box center [0, 0] width 0 height 0
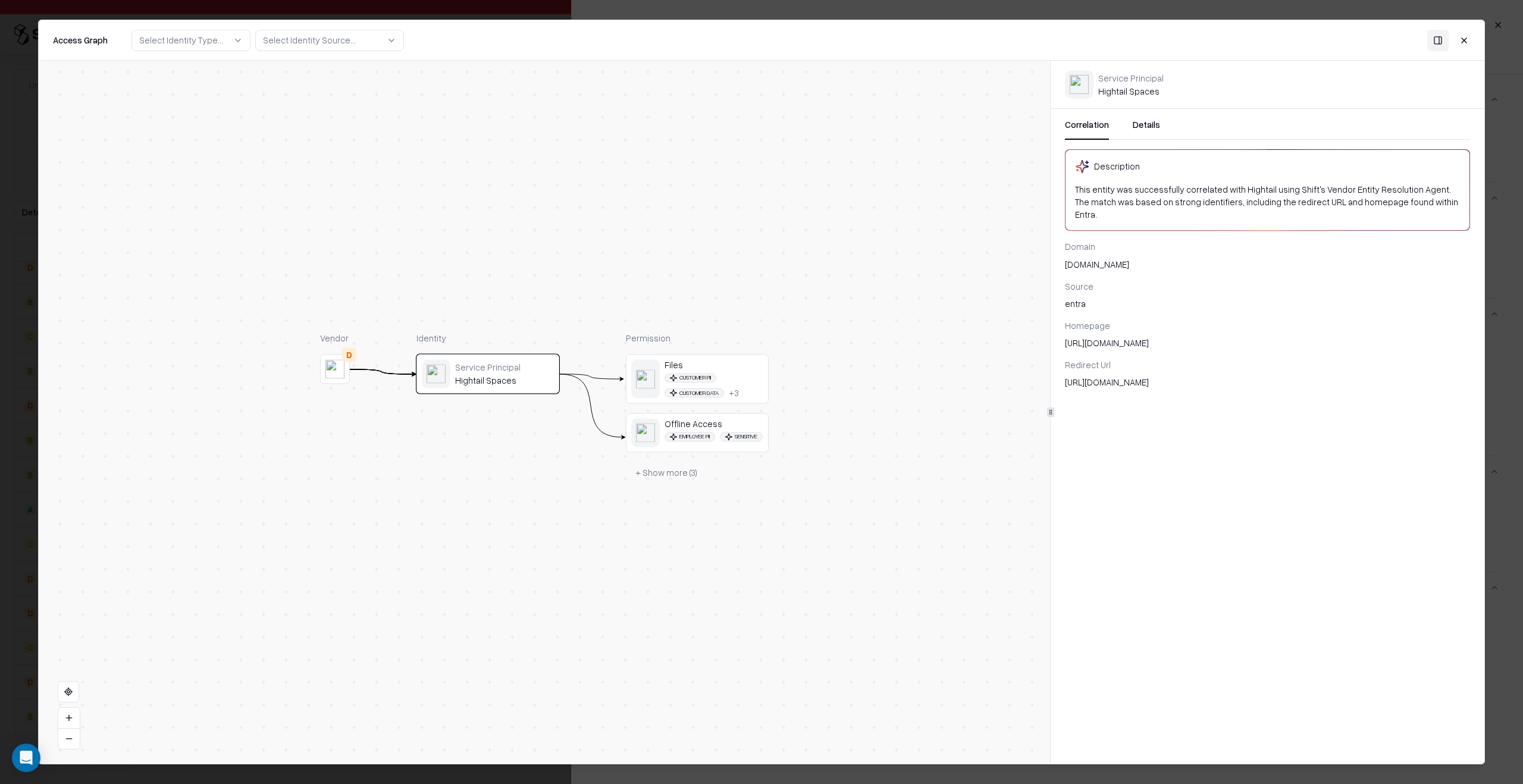
click at [657, 484] on button "+ Show more ( 3 )" at bounding box center [666, 473] width 81 height 21
click at [501, 377] on div "Hightail Spaces" at bounding box center [504, 381] width 98 height 11
click at [1092, 258] on div "[DOMAIN_NAME]" at bounding box center [1267, 264] width 405 height 12
click at [1146, 113] on div "Correlation Details Description This entity was successfully correlated with Hi…" at bounding box center [1268, 253] width 434 height 289
click at [1135, 125] on button "Details" at bounding box center [1146, 129] width 27 height 21
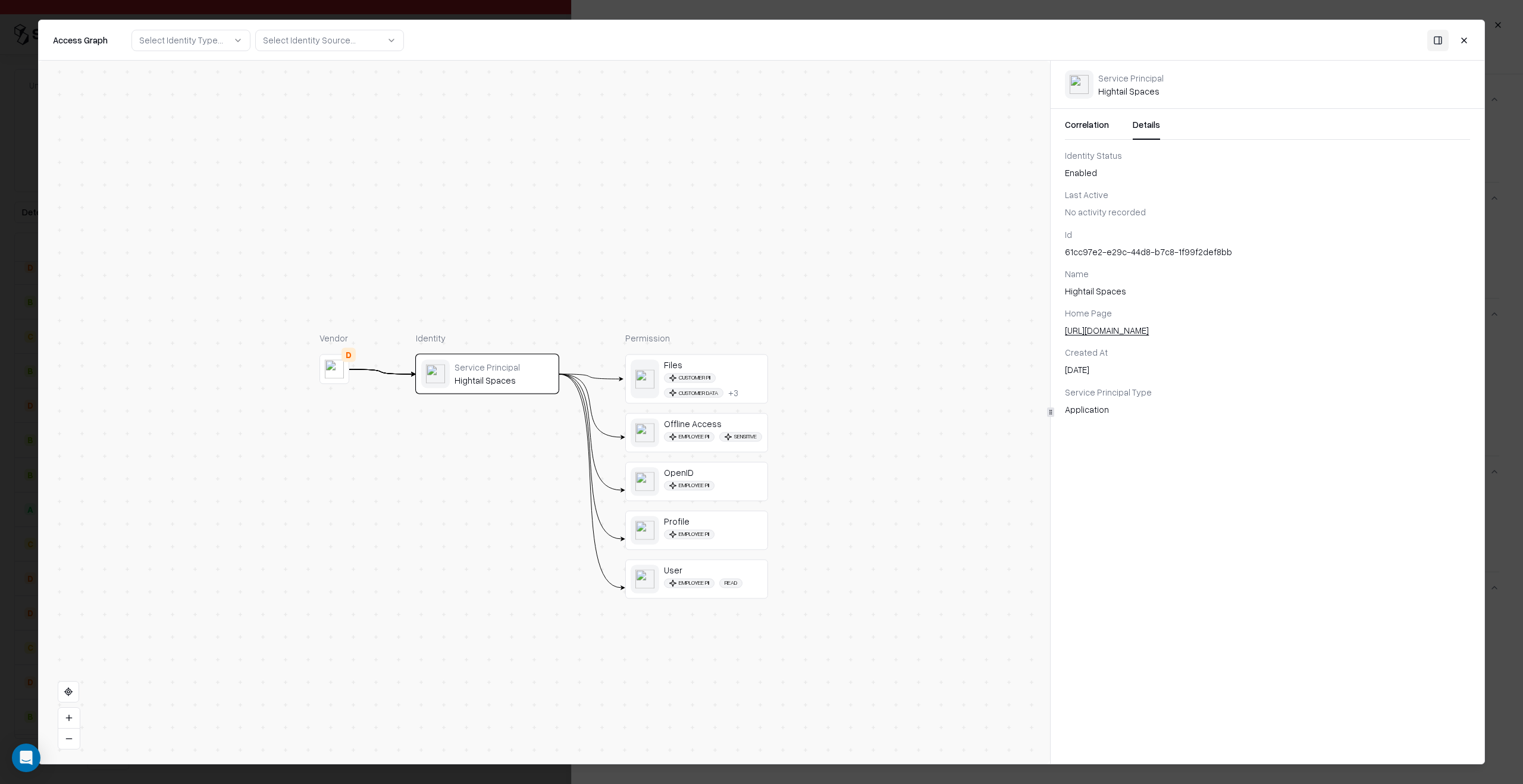
click at [1090, 251] on div "61cc97e2-e29c-44d8-b7c8-1f99f2def8bb" at bounding box center [1267, 252] width 405 height 12
copy div "61cc97e2-e29c-44d8-b7c8-1f99f2def8bb"
